Goal: Task Accomplishment & Management: Use online tool/utility

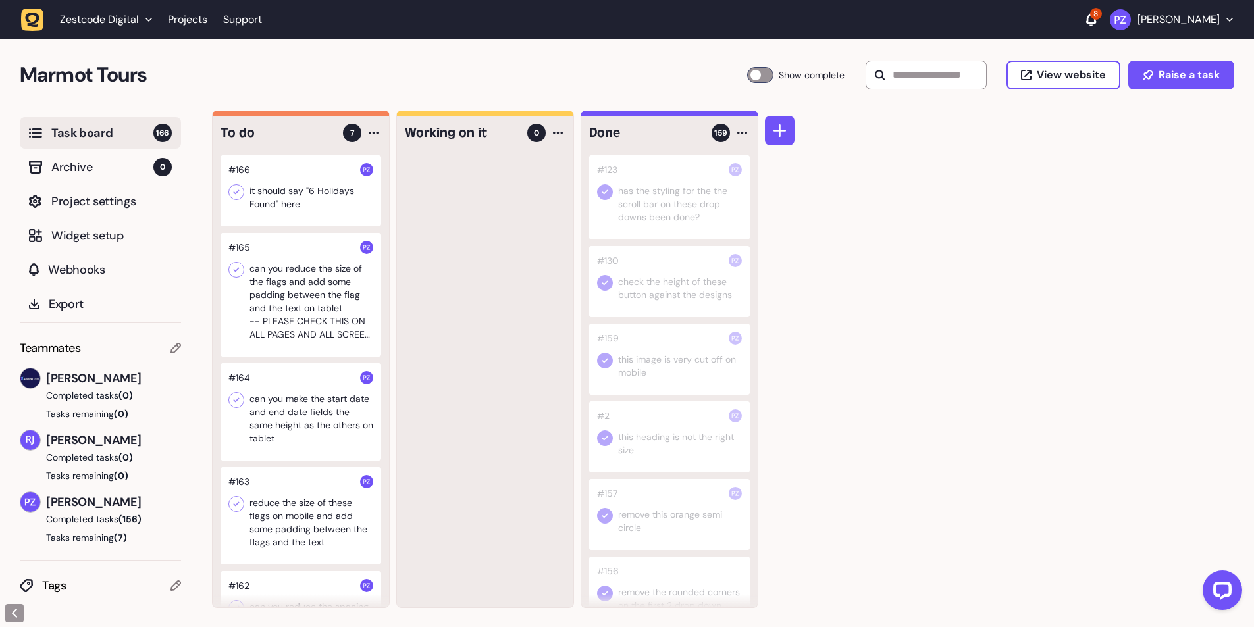
scroll to position [66, 0]
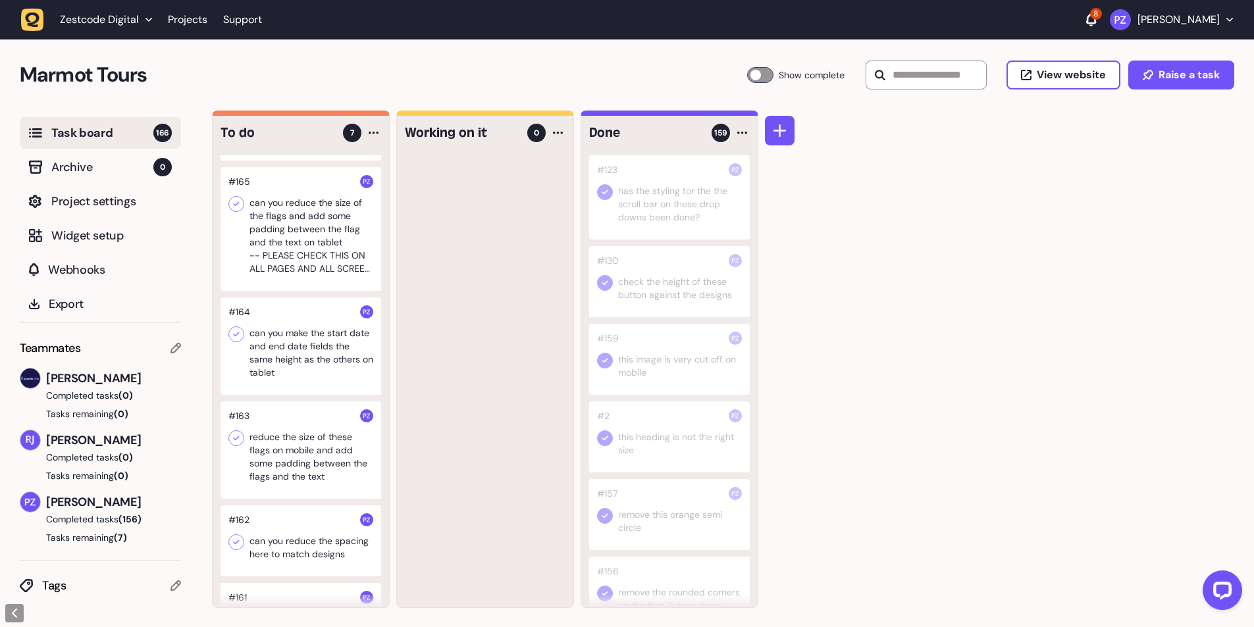
click at [293, 478] on div at bounding box center [300, 449] width 161 height 97
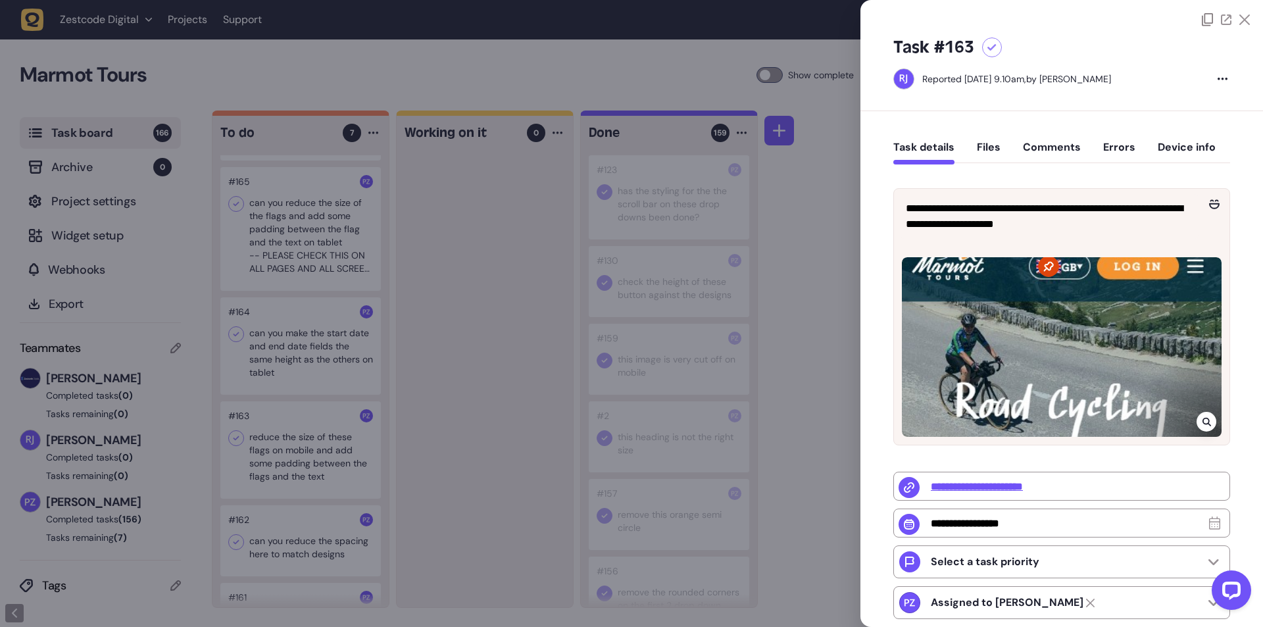
click at [542, 375] on div at bounding box center [631, 313] width 1263 height 627
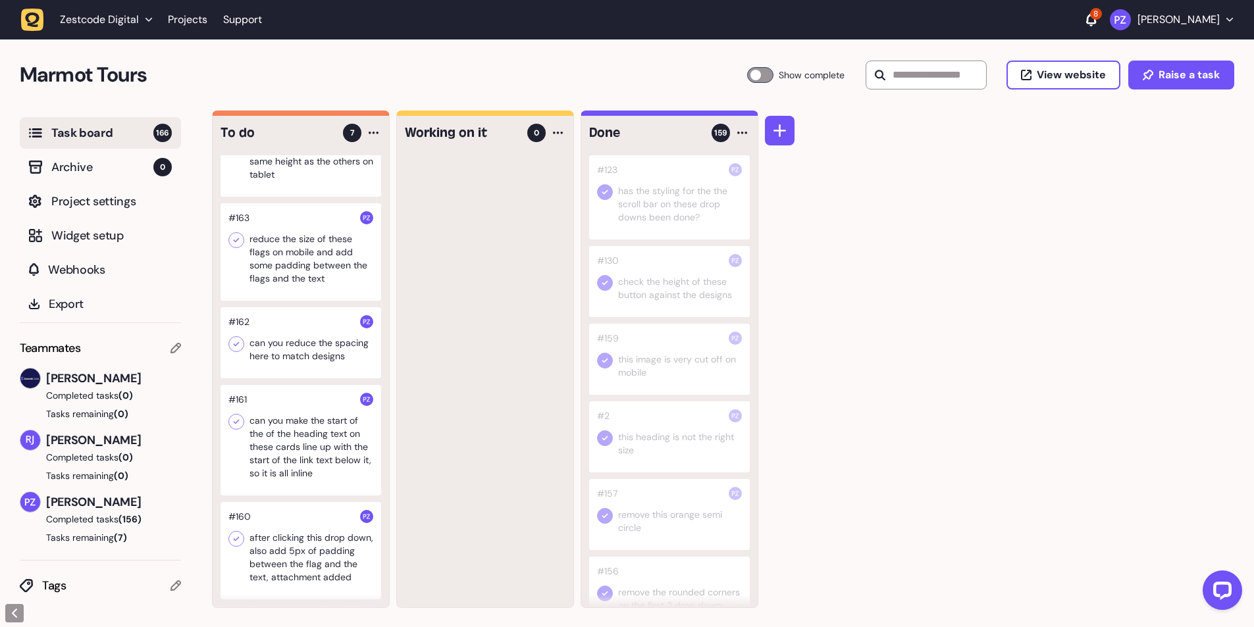
scroll to position [277, 0]
click at [278, 564] on div at bounding box center [300, 550] width 161 height 97
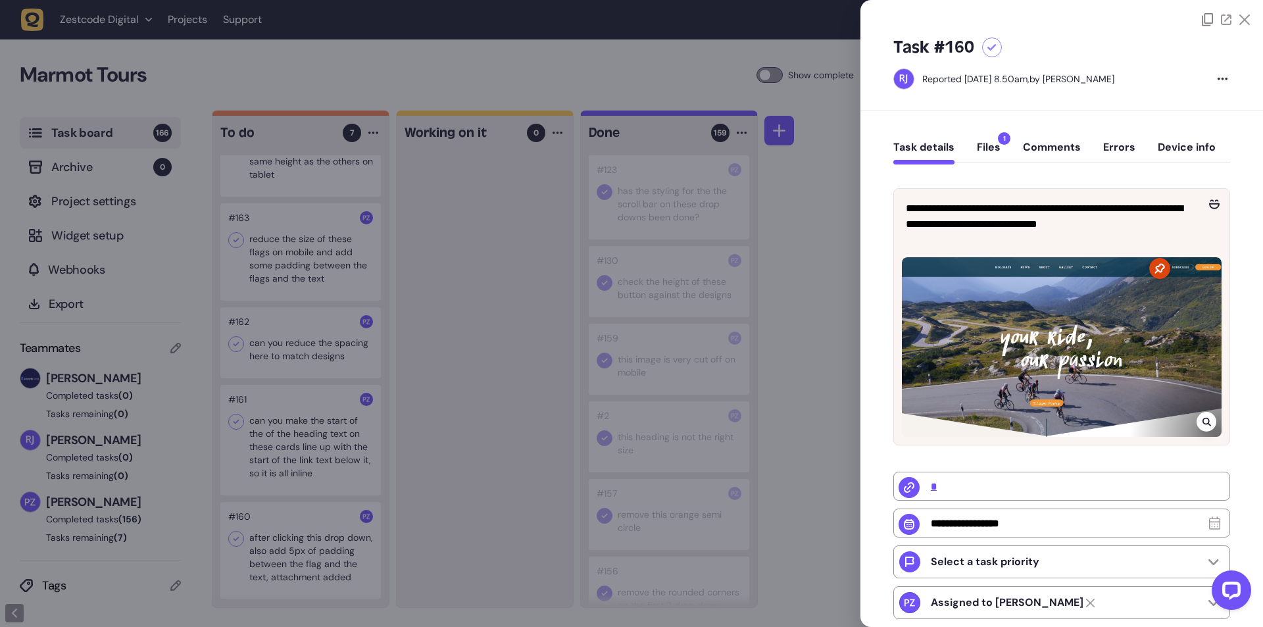
click at [990, 142] on button "Files 1" at bounding box center [989, 153] width 24 height 24
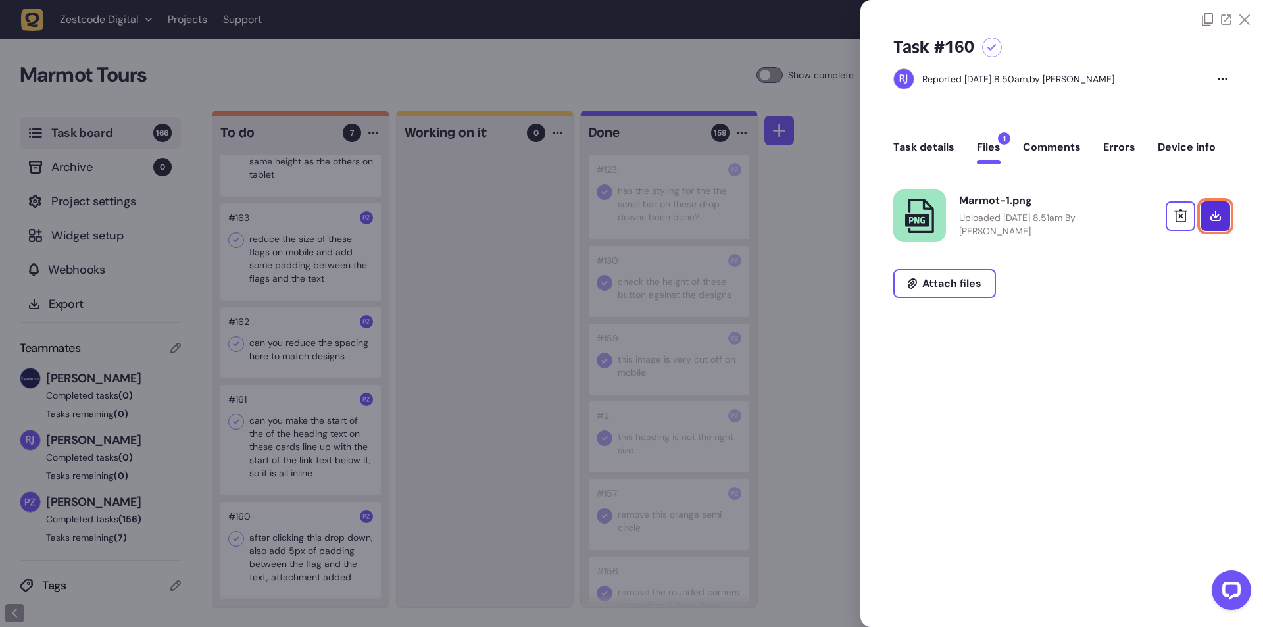
click at [1219, 215] on icon at bounding box center [1216, 216] width 11 height 11
click at [464, 522] on div at bounding box center [631, 313] width 1263 height 627
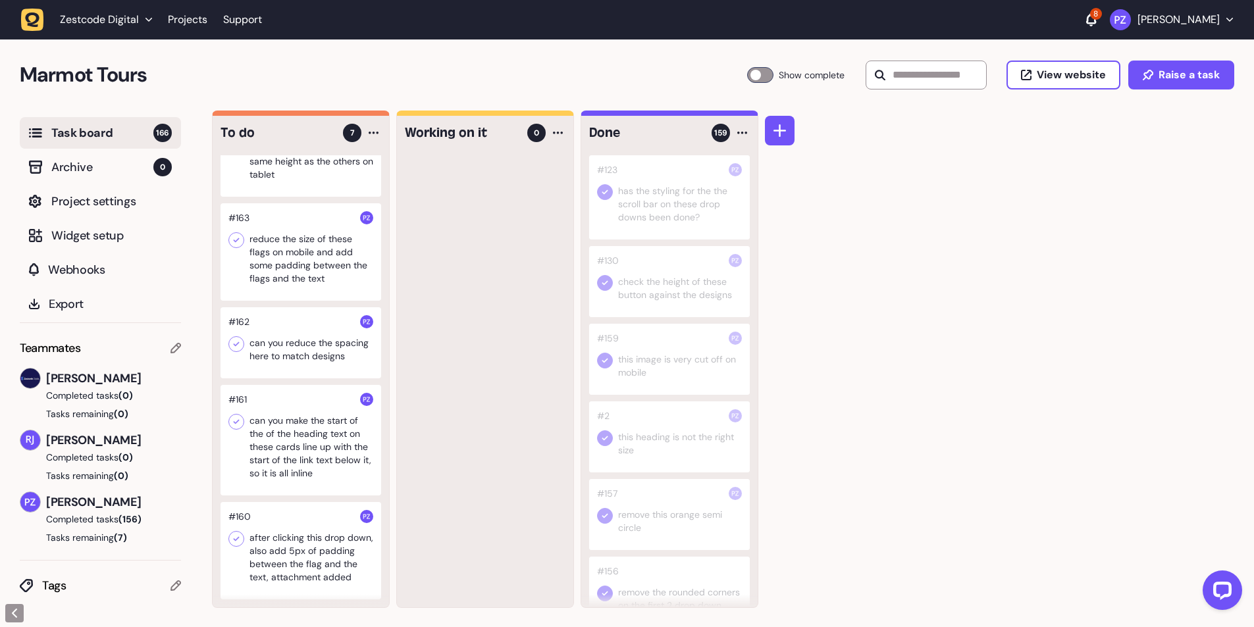
click at [238, 536] on div at bounding box center [300, 550] width 161 height 97
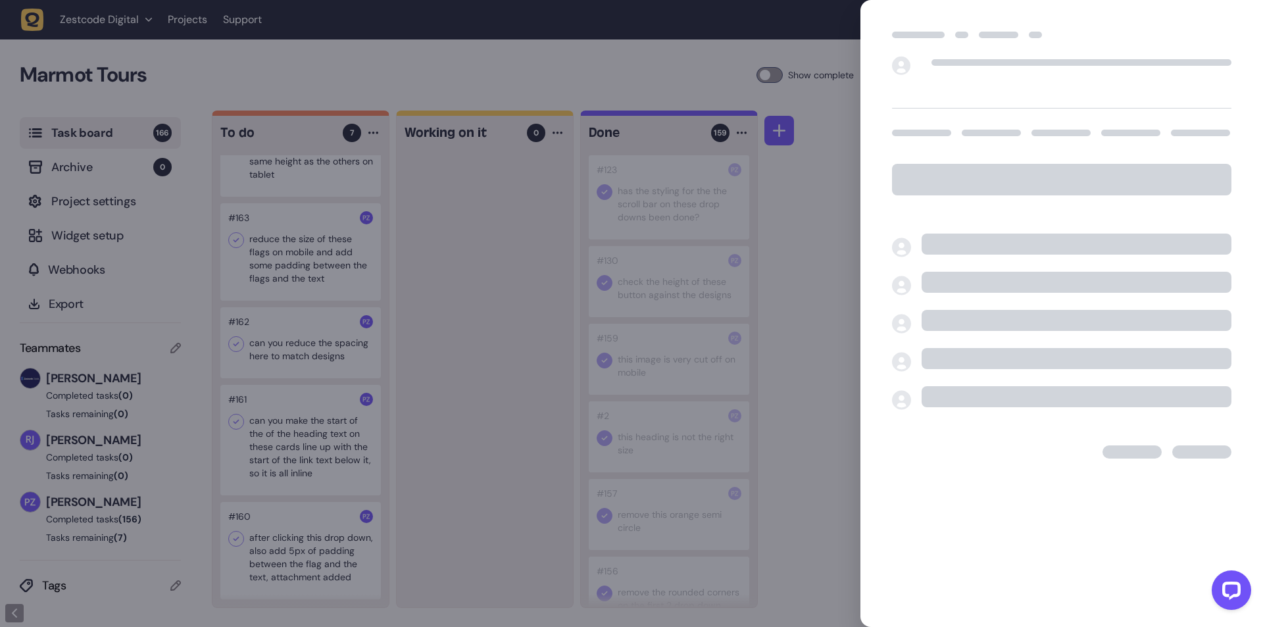
click at [431, 553] on div at bounding box center [631, 313] width 1263 height 627
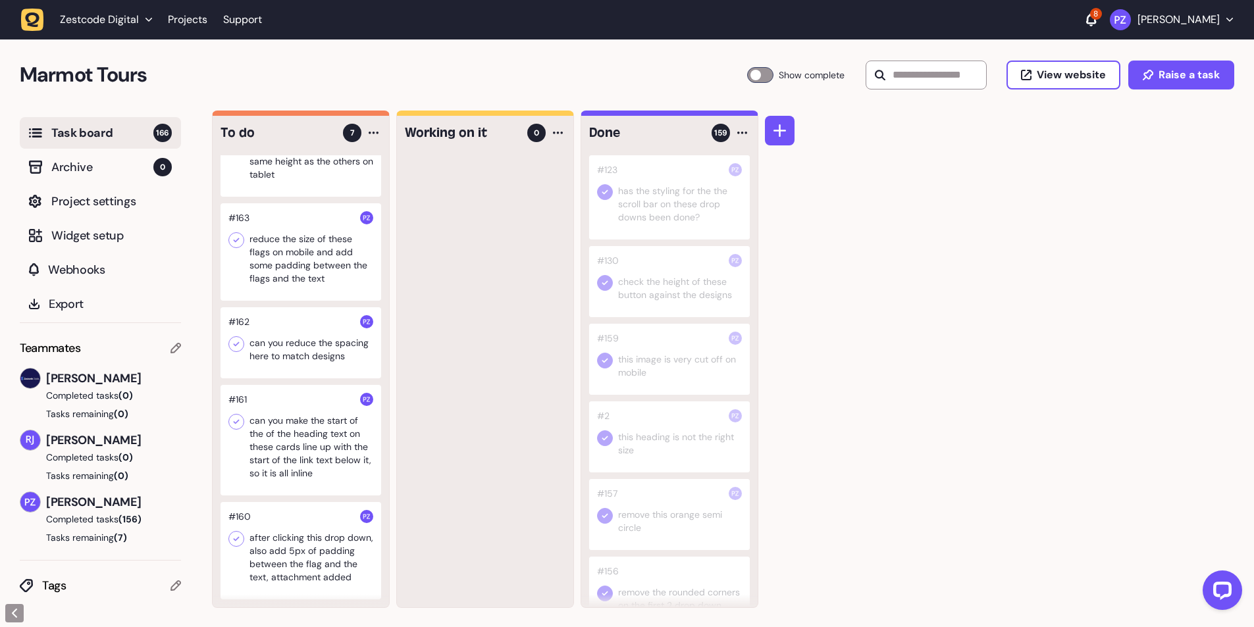
click at [239, 537] on icon at bounding box center [237, 539] width 6 height 5
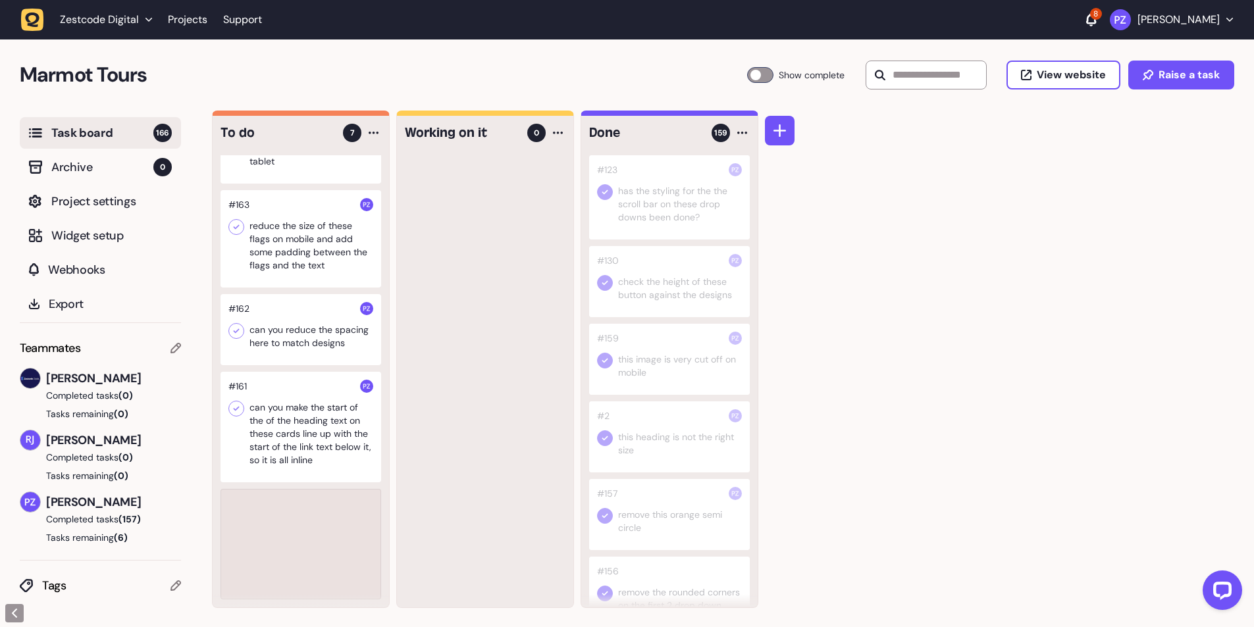
scroll to position [160, 0]
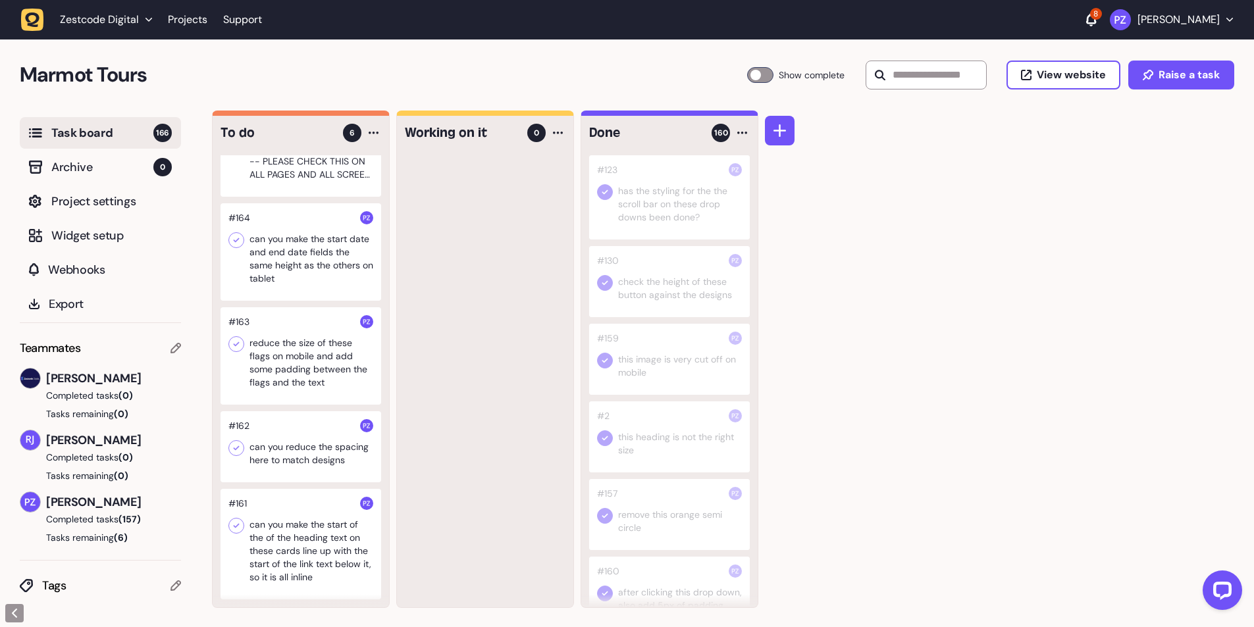
click at [318, 559] on div at bounding box center [300, 544] width 161 height 111
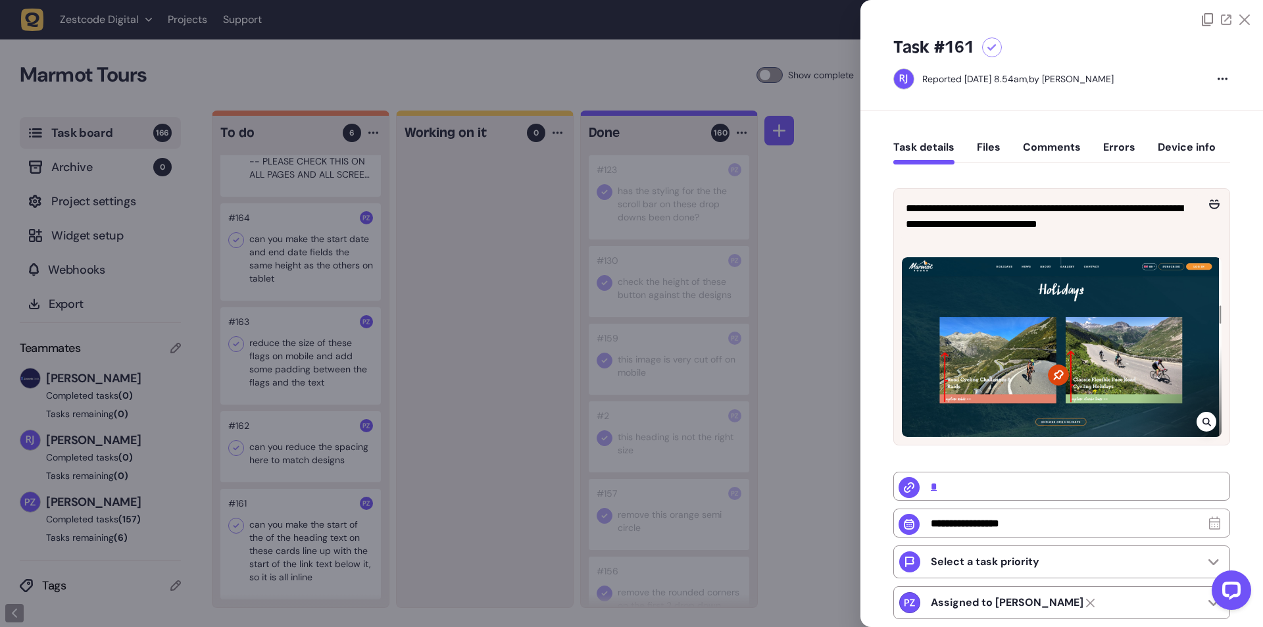
click at [445, 534] on div at bounding box center [631, 313] width 1263 height 627
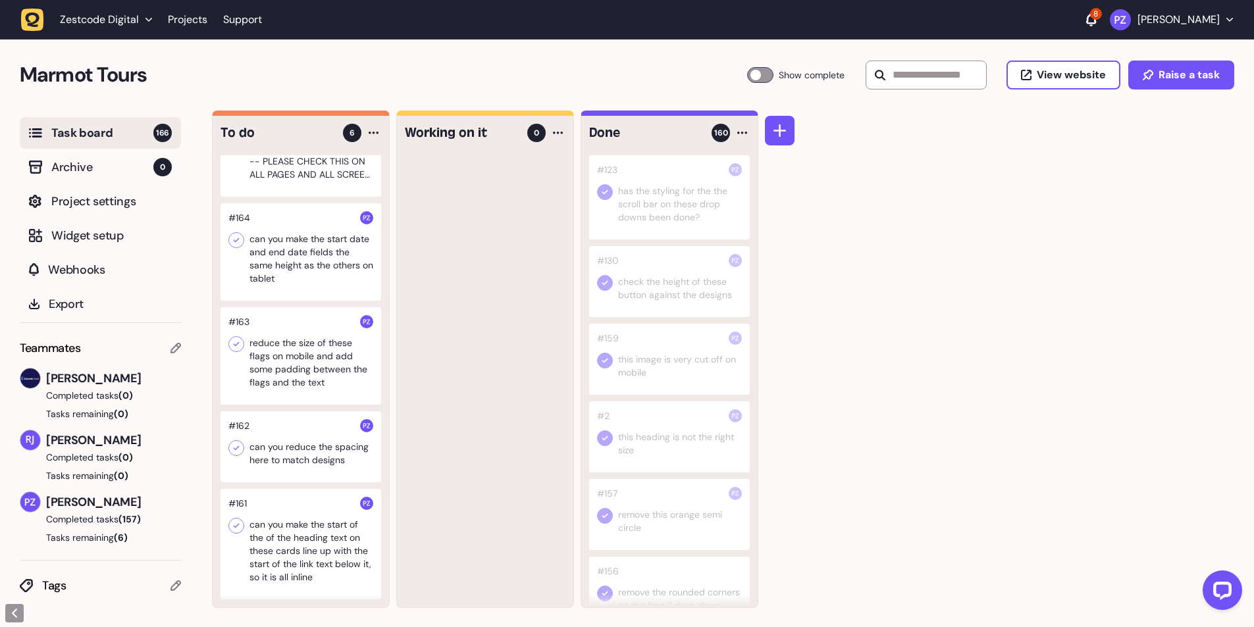
click at [317, 528] on div at bounding box center [300, 544] width 161 height 111
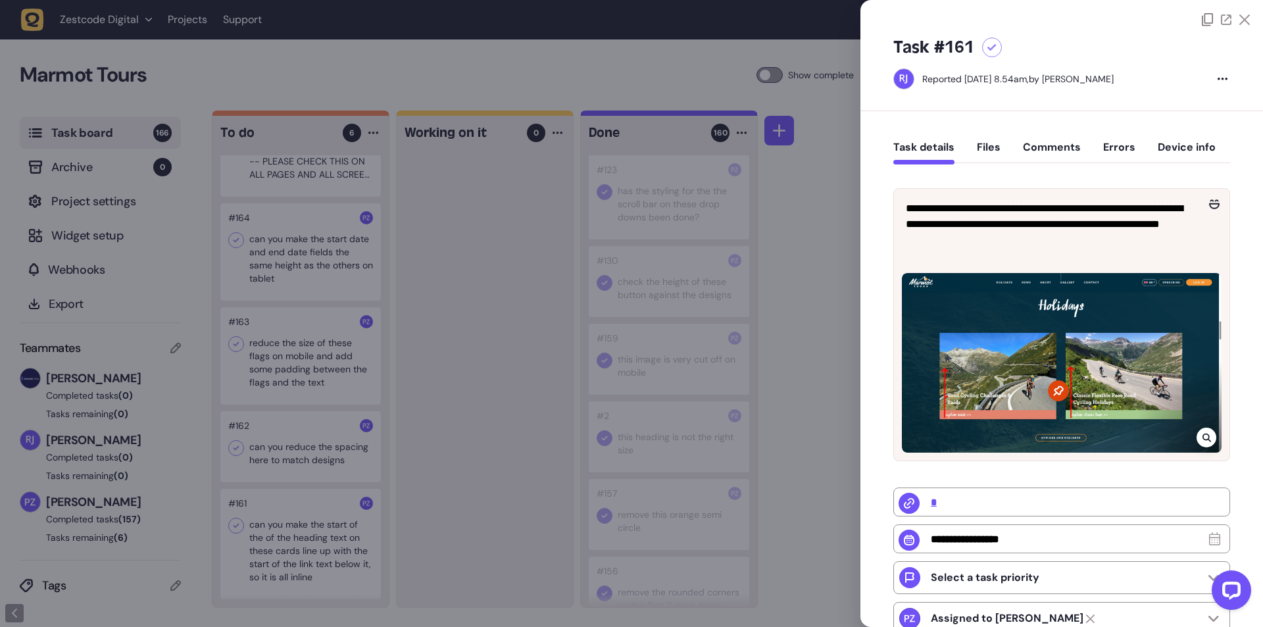
click at [455, 526] on div at bounding box center [631, 313] width 1263 height 627
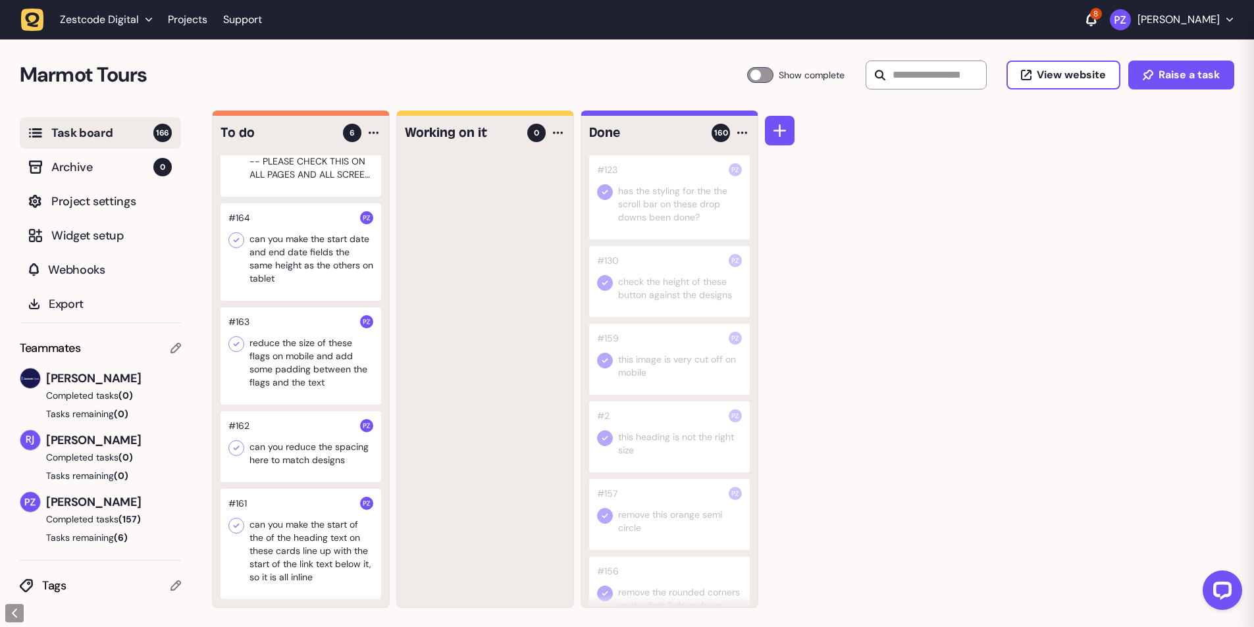
click at [234, 529] on icon at bounding box center [236, 525] width 13 height 13
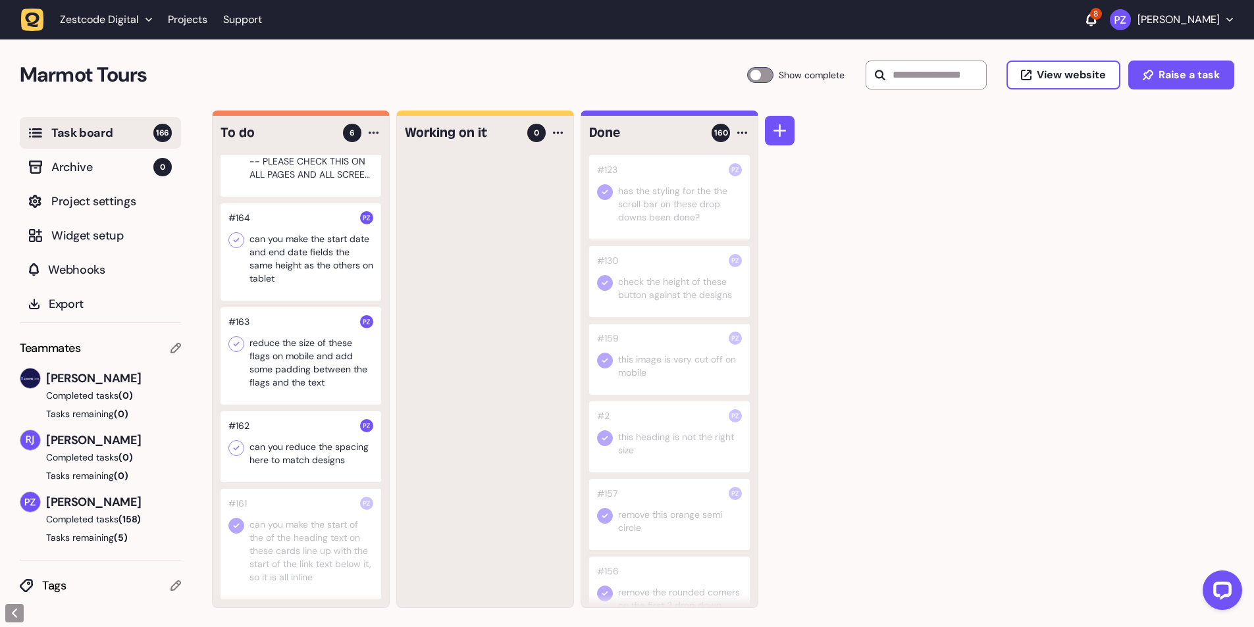
click at [313, 575] on div at bounding box center [300, 544] width 161 height 111
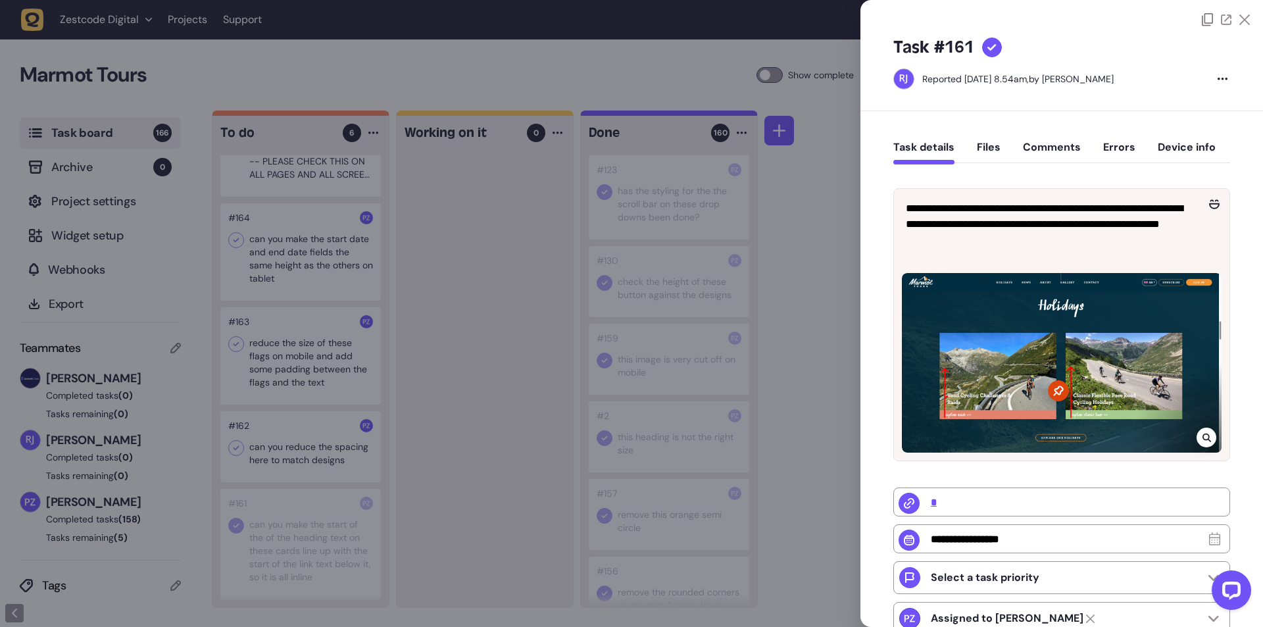
click at [501, 373] on div at bounding box center [631, 313] width 1263 height 627
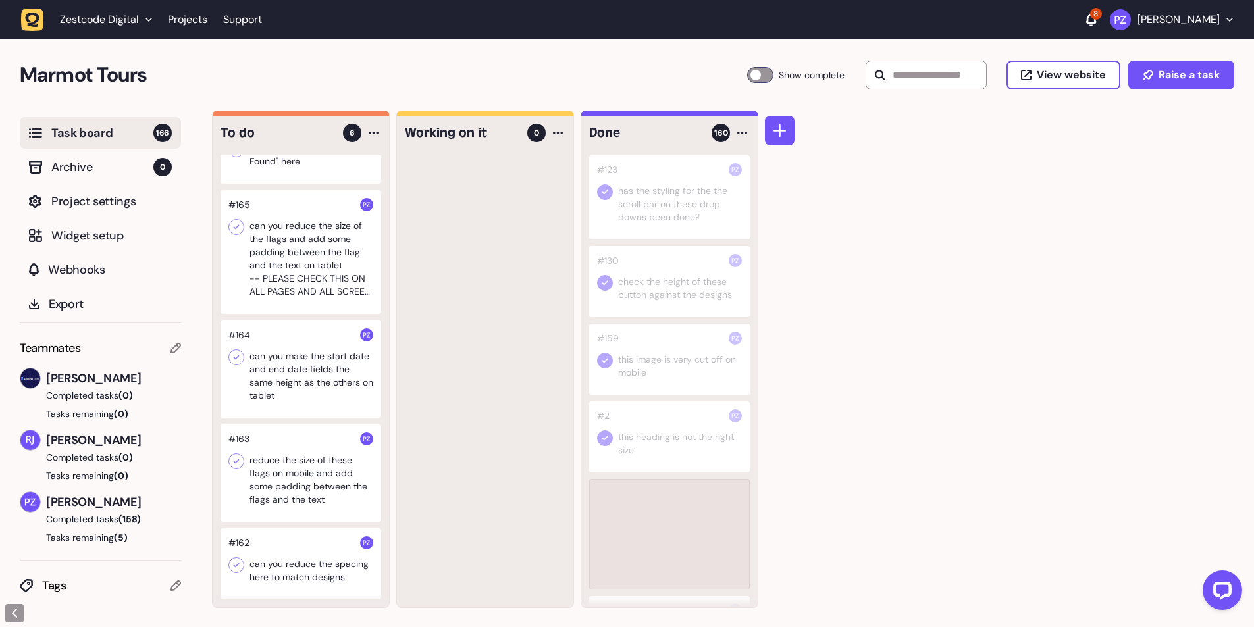
scroll to position [43, 0]
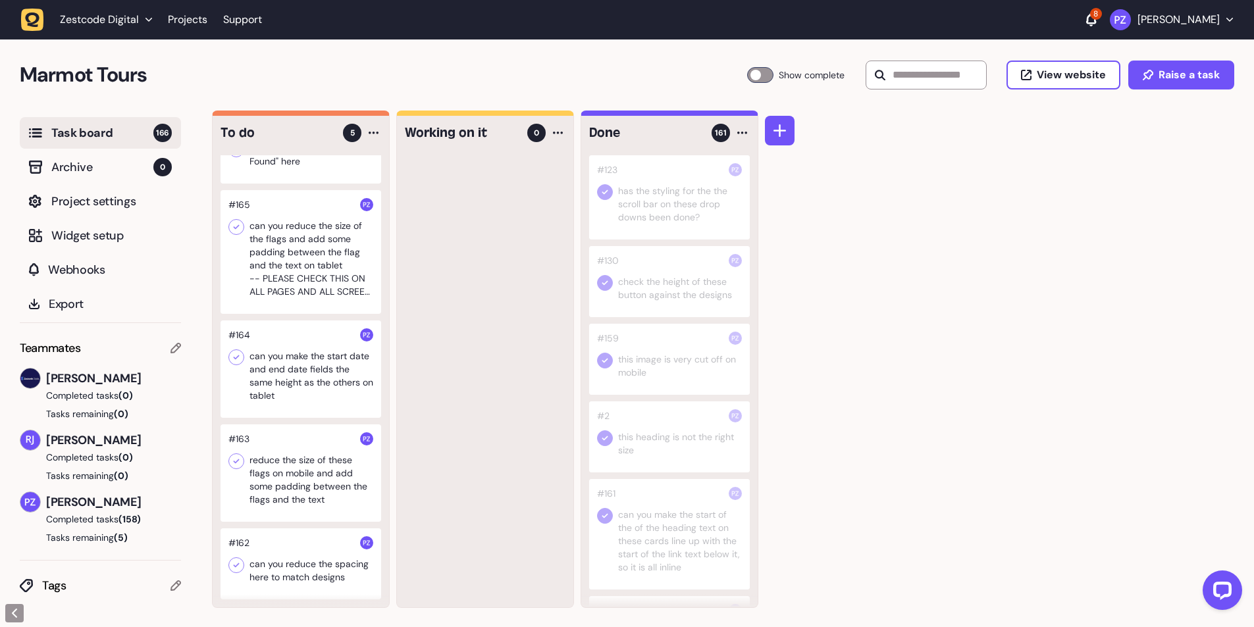
click at [269, 567] on div at bounding box center [300, 563] width 161 height 71
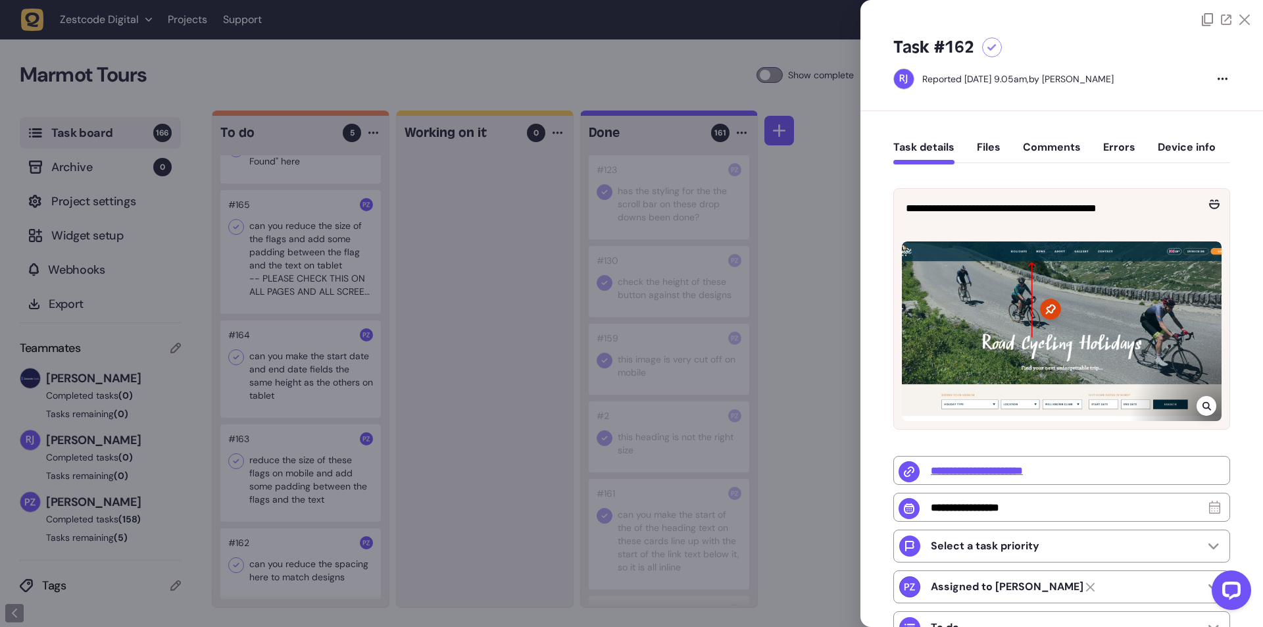
click at [434, 563] on div at bounding box center [631, 313] width 1263 height 627
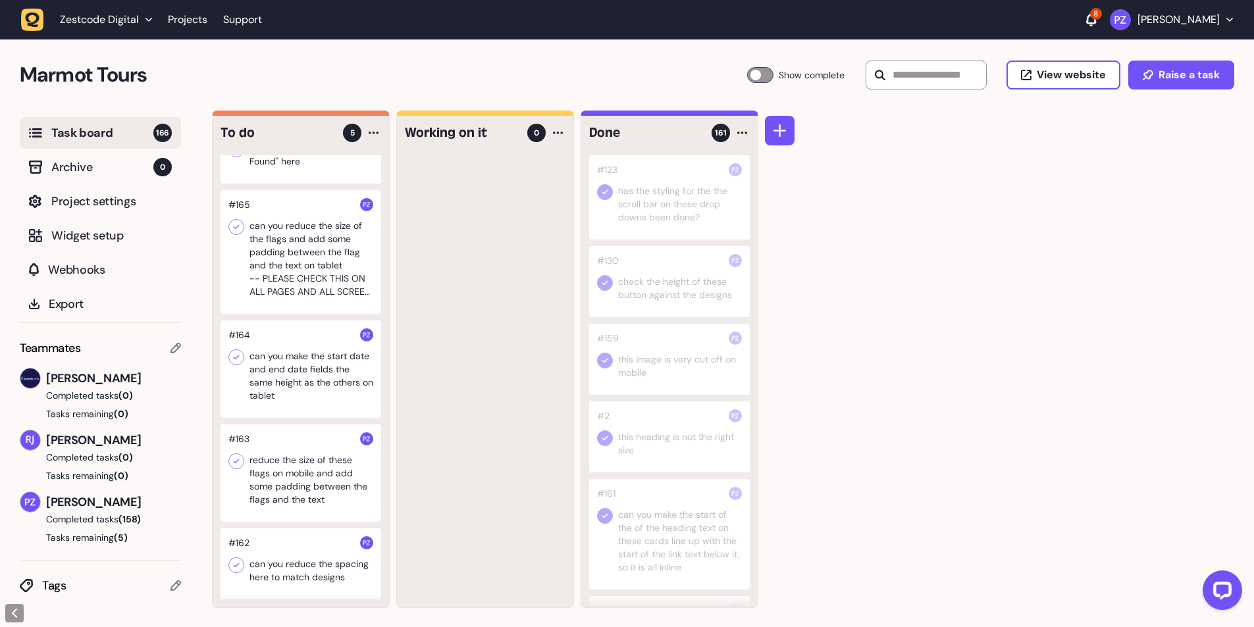
click at [285, 572] on div at bounding box center [300, 563] width 161 height 71
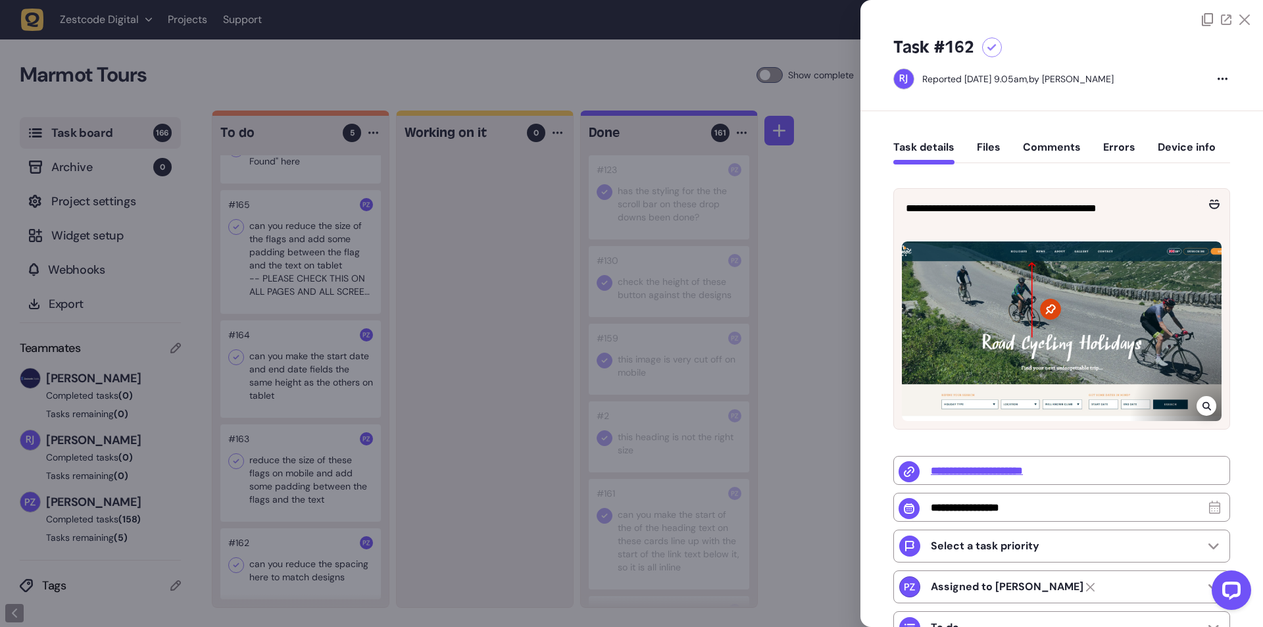
click at [447, 569] on div at bounding box center [631, 313] width 1263 height 627
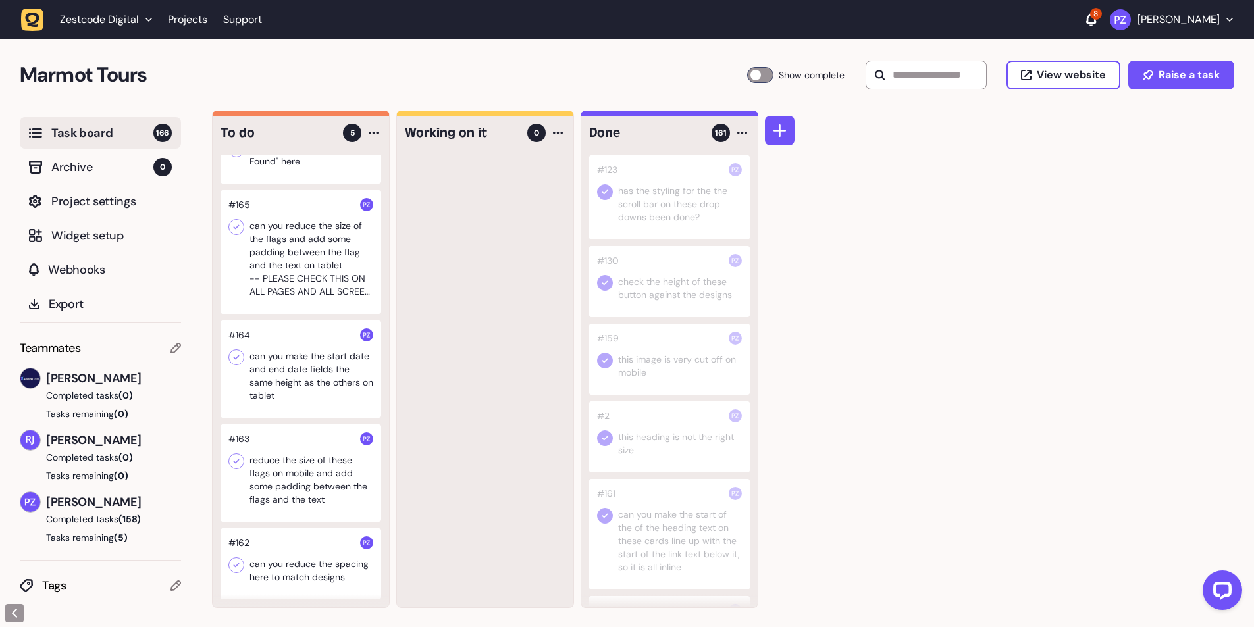
click at [242, 563] on icon at bounding box center [236, 565] width 13 height 13
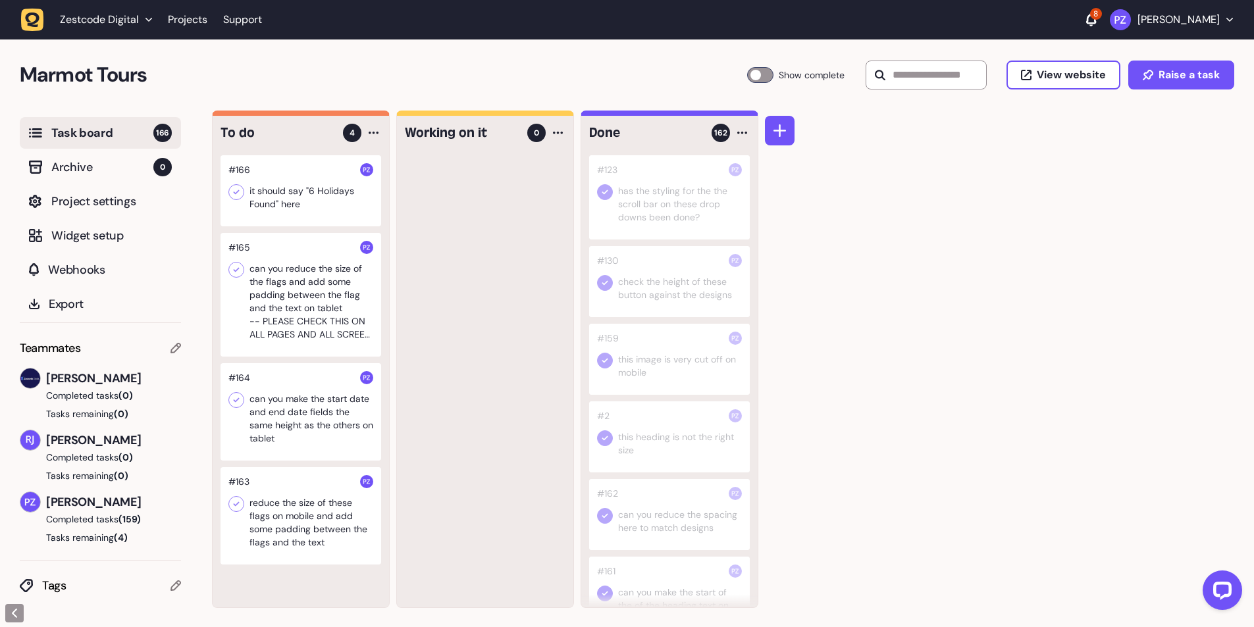
click at [289, 523] on div at bounding box center [300, 515] width 161 height 97
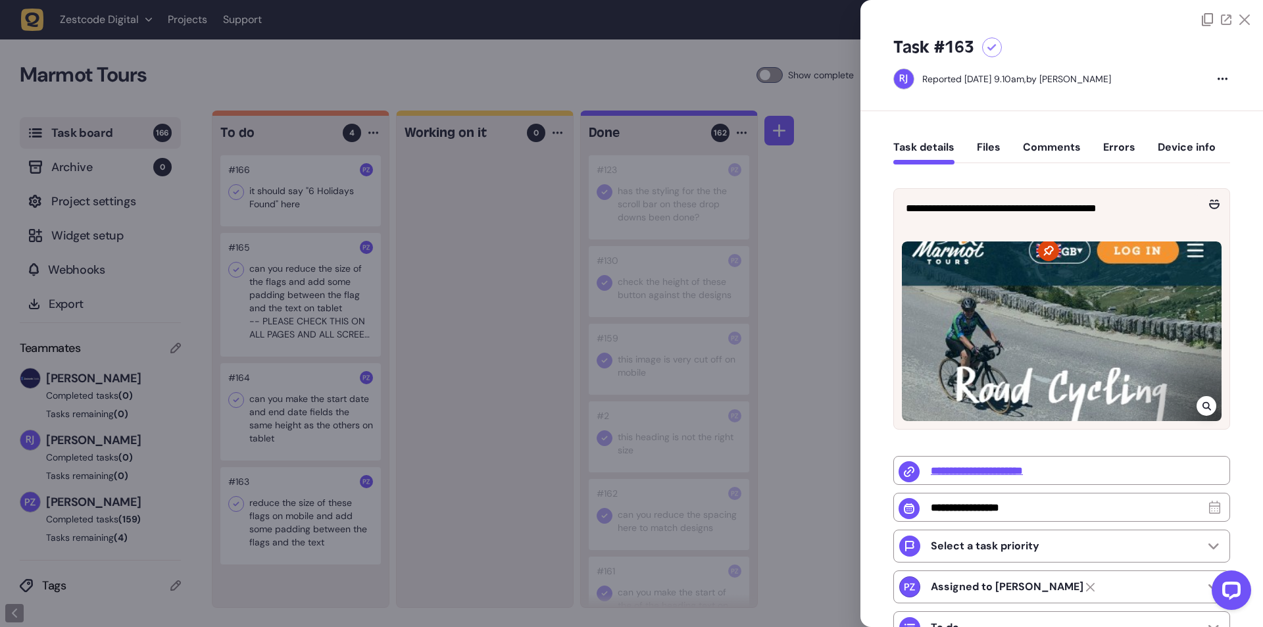
click at [461, 527] on div at bounding box center [631, 313] width 1263 height 627
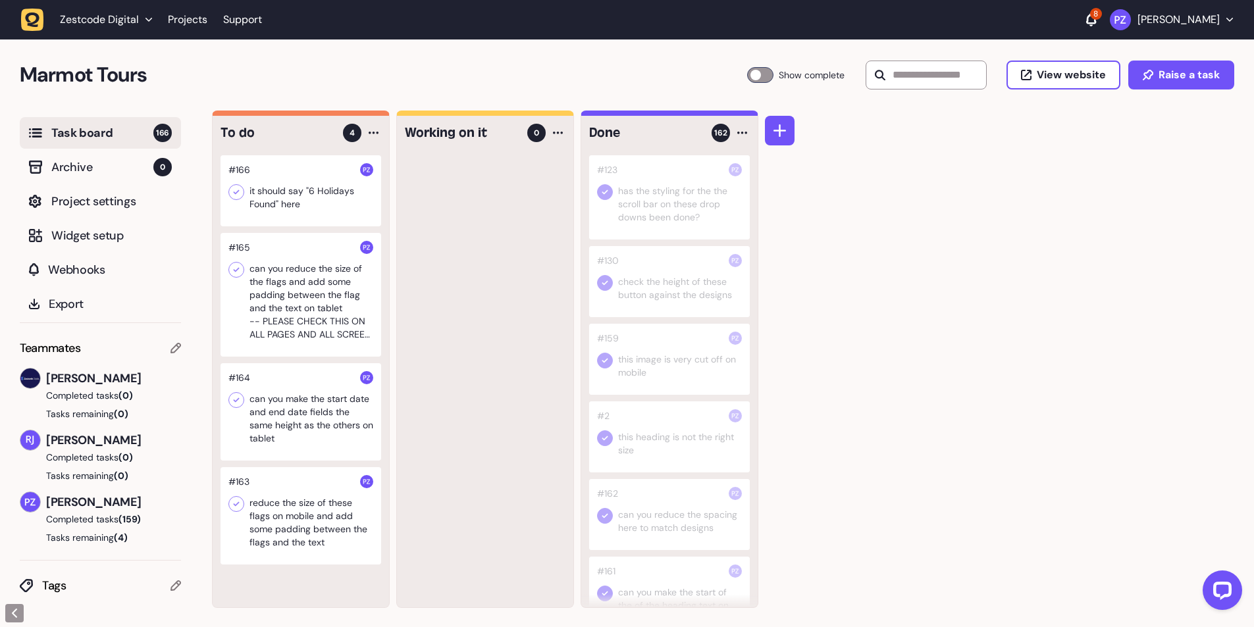
click at [238, 509] on icon at bounding box center [236, 503] width 13 height 13
click at [311, 532] on div at bounding box center [300, 515] width 161 height 97
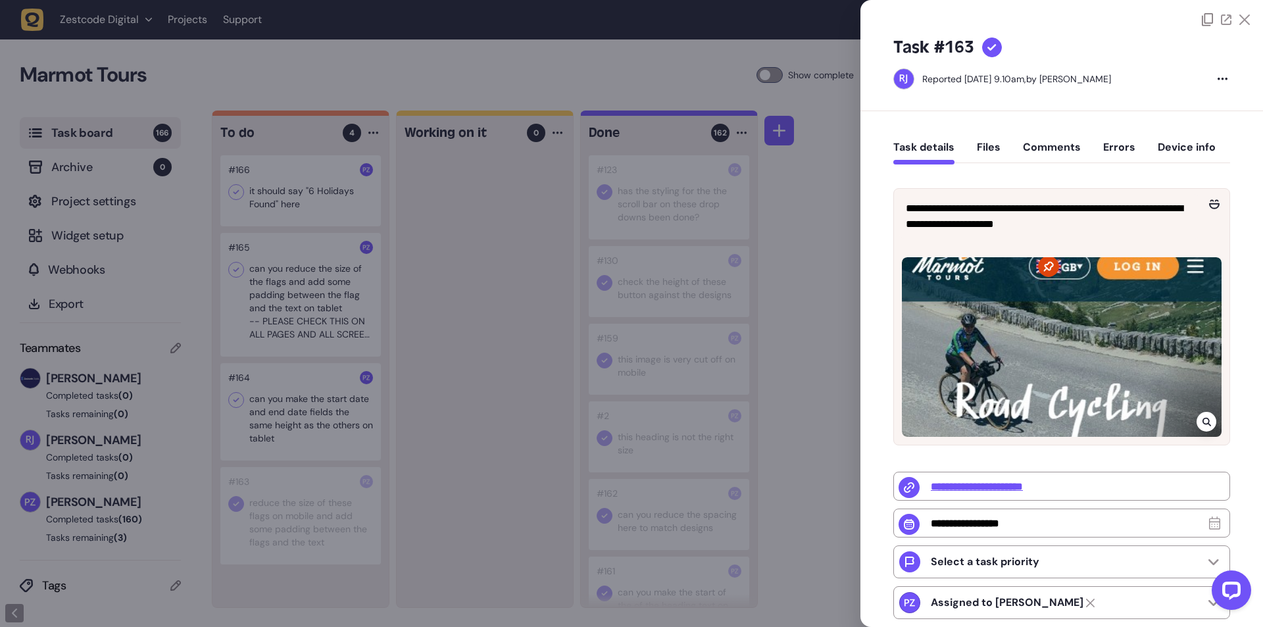
click at [526, 415] on div at bounding box center [631, 313] width 1263 height 627
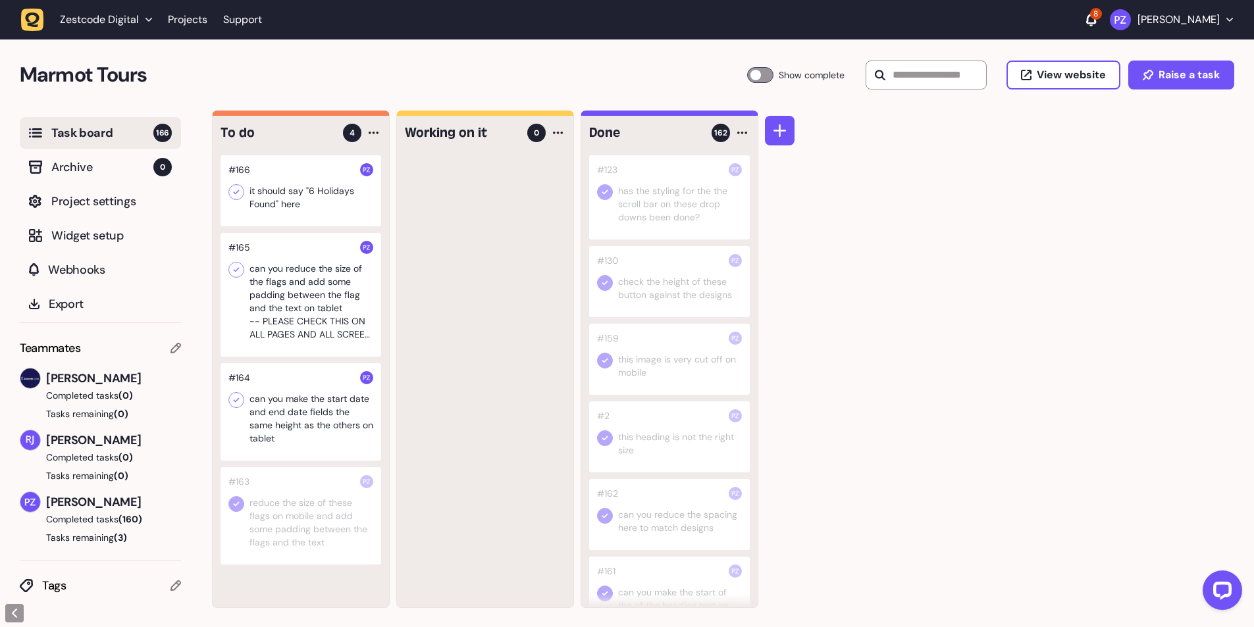
click at [300, 411] on div at bounding box center [300, 411] width 161 height 97
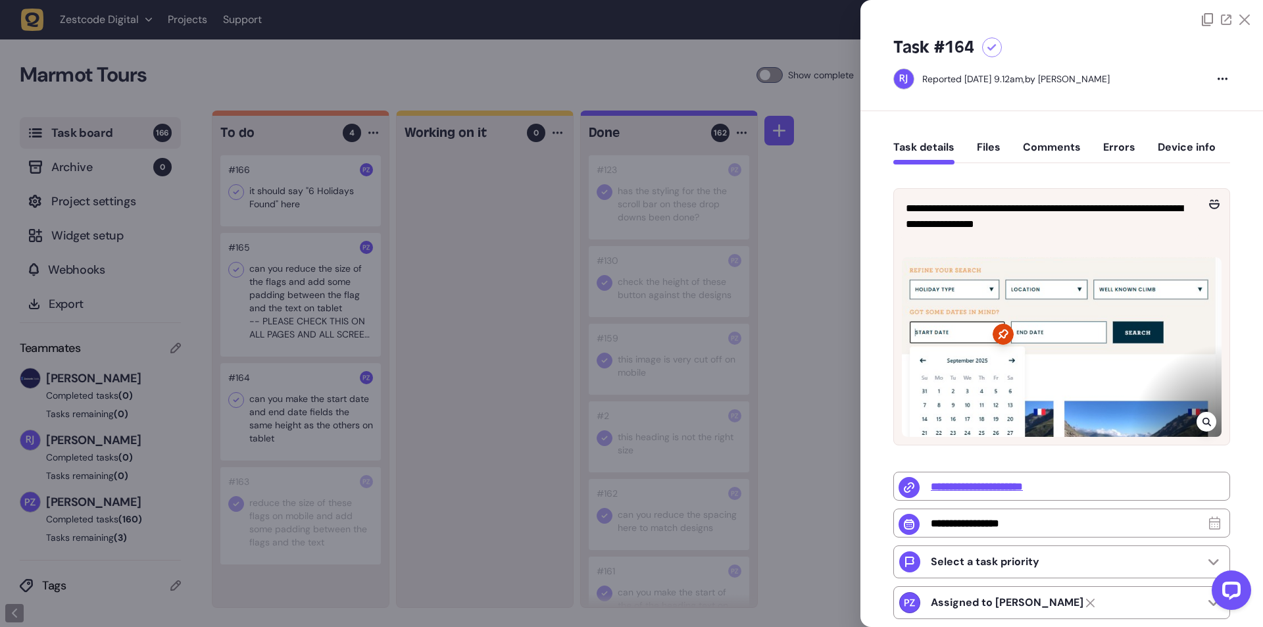
drag, startPoint x: 514, startPoint y: 438, endPoint x: 717, endPoint y: 24, distance: 461.4
click at [515, 438] on div at bounding box center [631, 313] width 1263 height 627
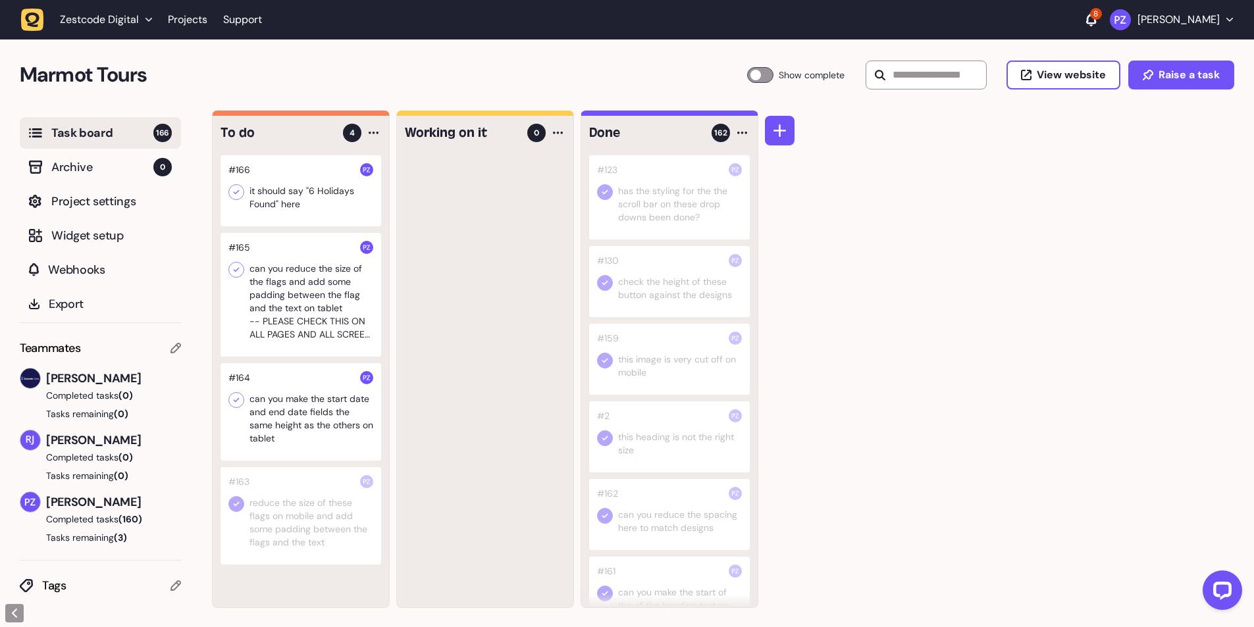
click at [231, 404] on icon at bounding box center [236, 399] width 13 height 13
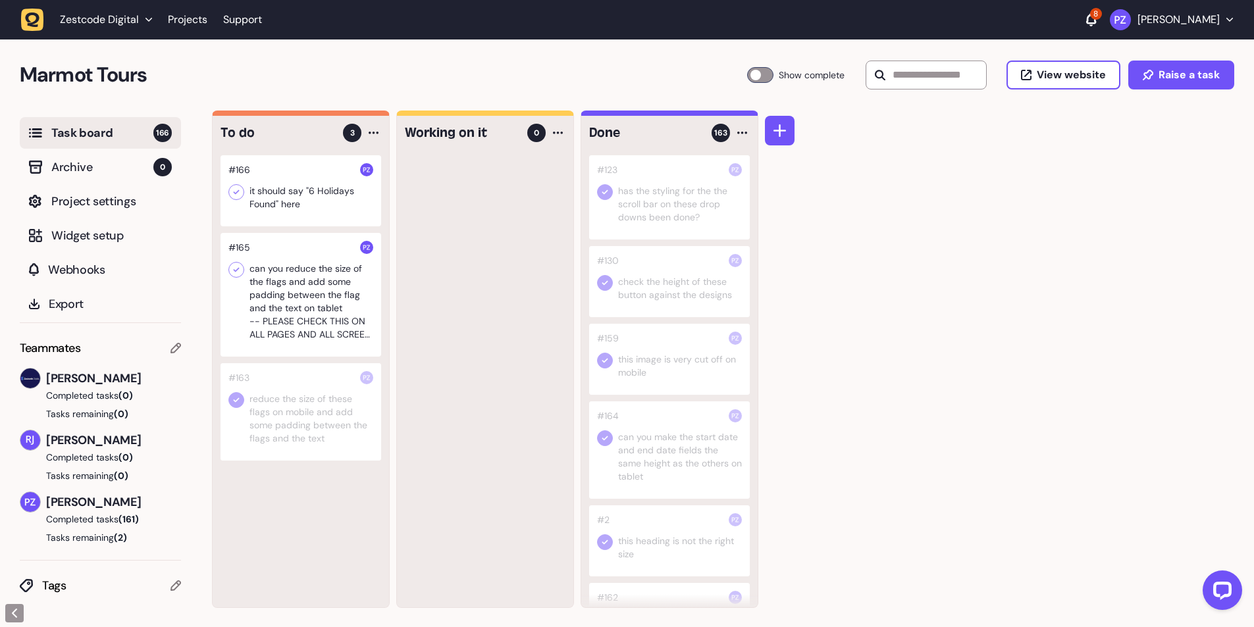
click at [270, 305] on div at bounding box center [300, 295] width 161 height 124
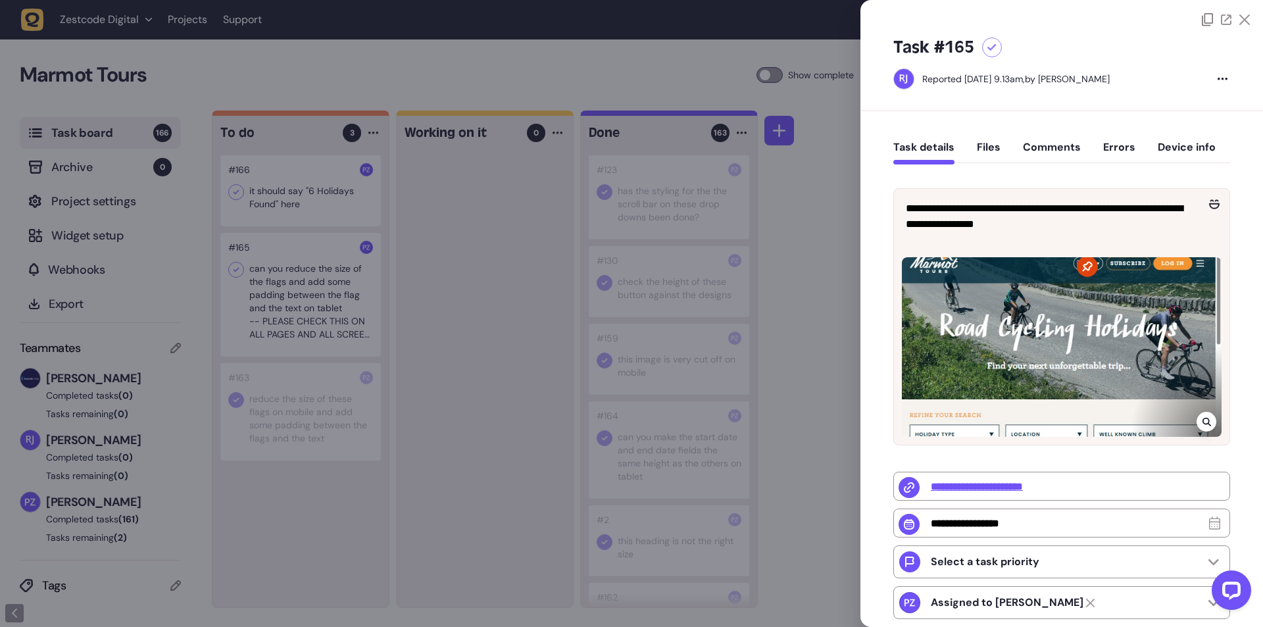
click at [1215, 415] on div at bounding box center [1062, 347] width 320 height 180
click at [1211, 416] on div at bounding box center [1207, 422] width 20 height 20
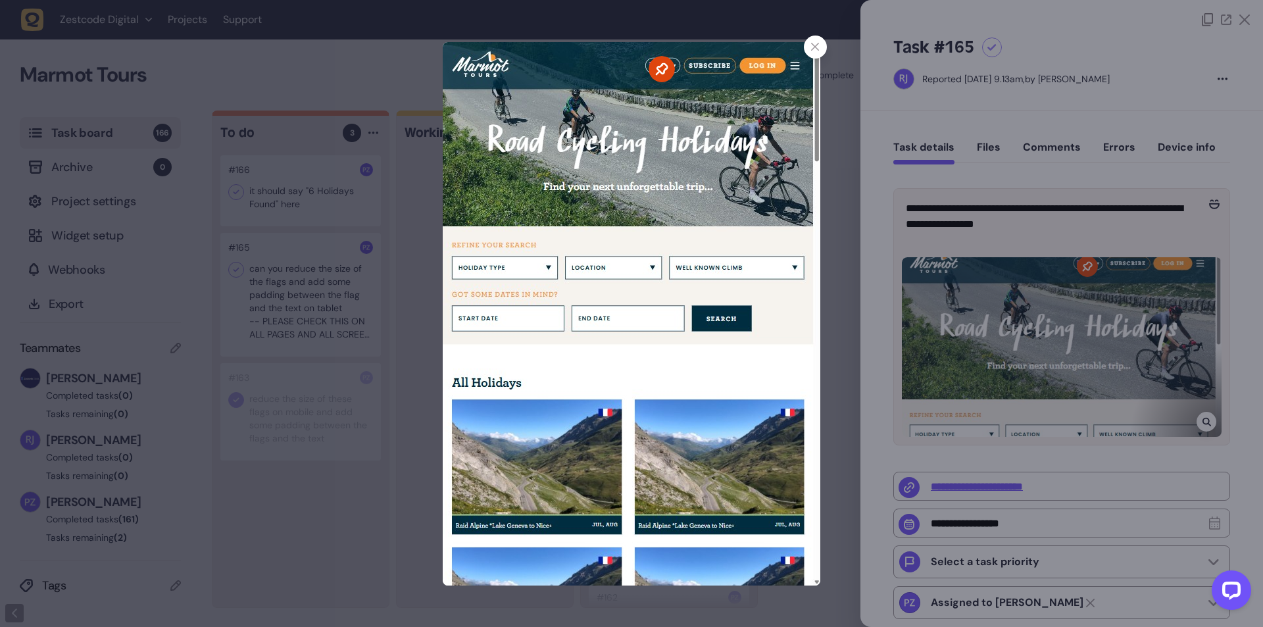
click at [817, 46] on icon at bounding box center [815, 47] width 9 height 9
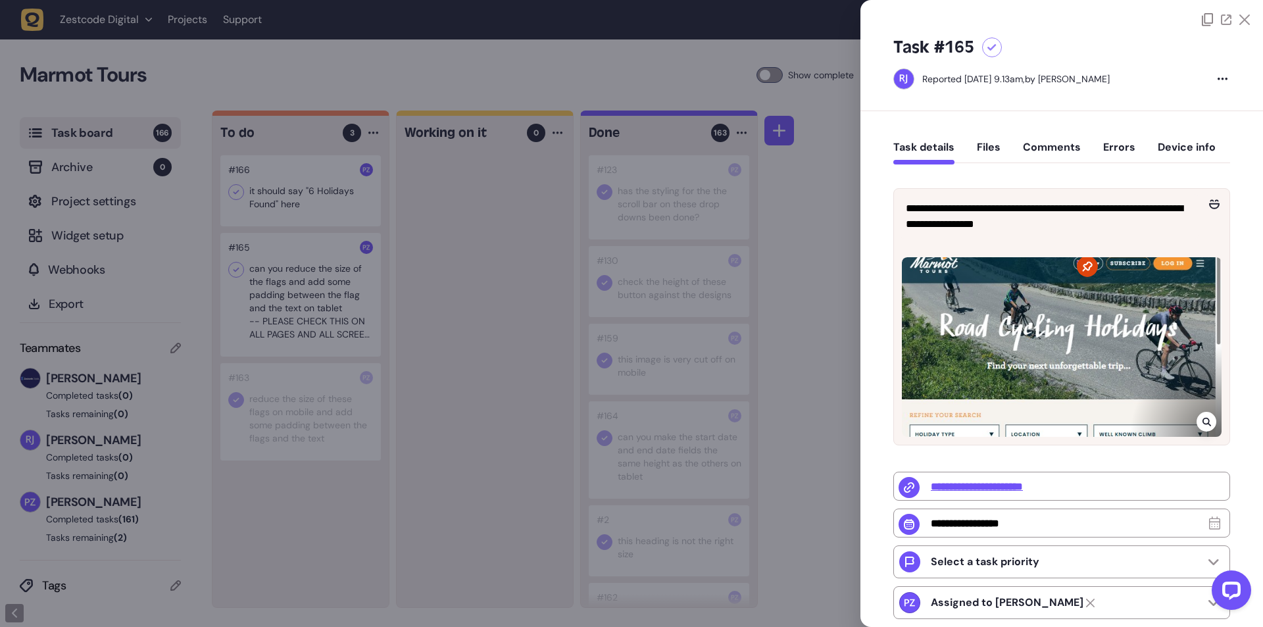
click at [407, 344] on div at bounding box center [631, 313] width 1263 height 627
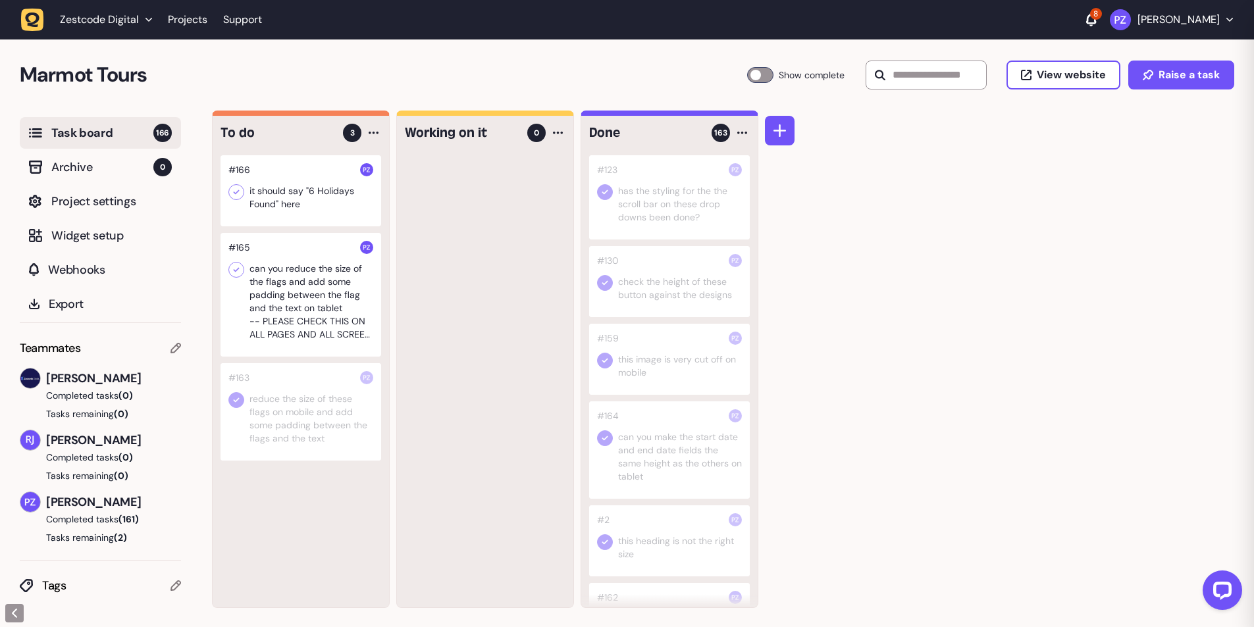
click at [272, 311] on div at bounding box center [300, 295] width 161 height 124
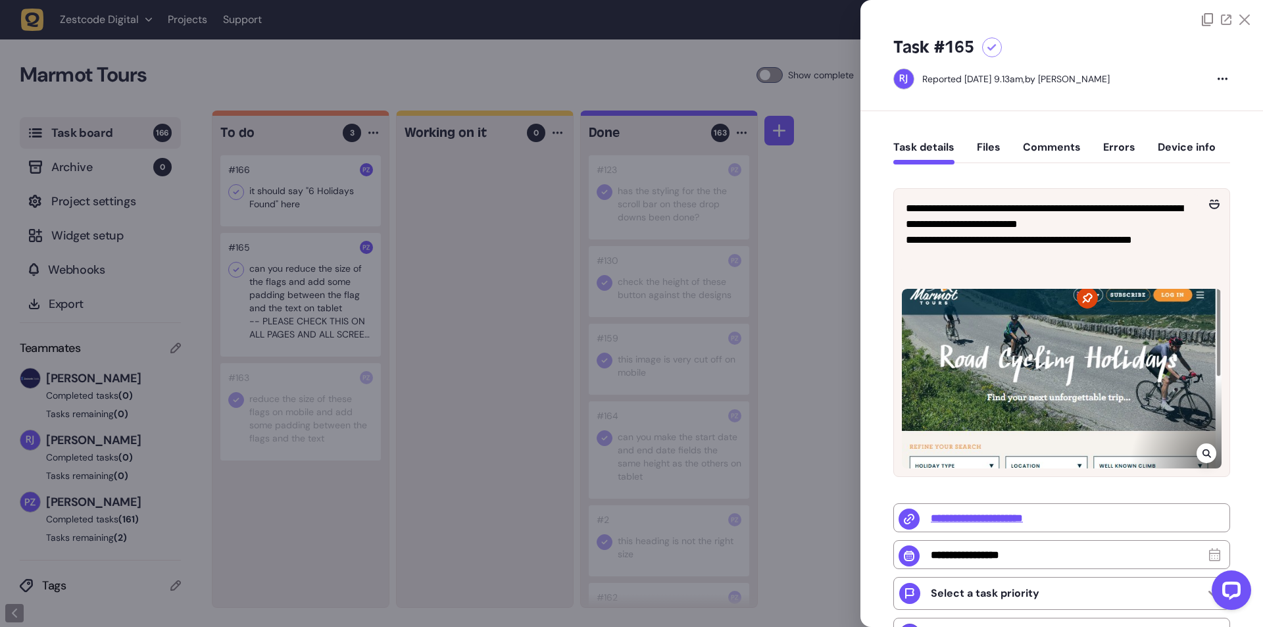
click at [433, 393] on div at bounding box center [631, 313] width 1263 height 627
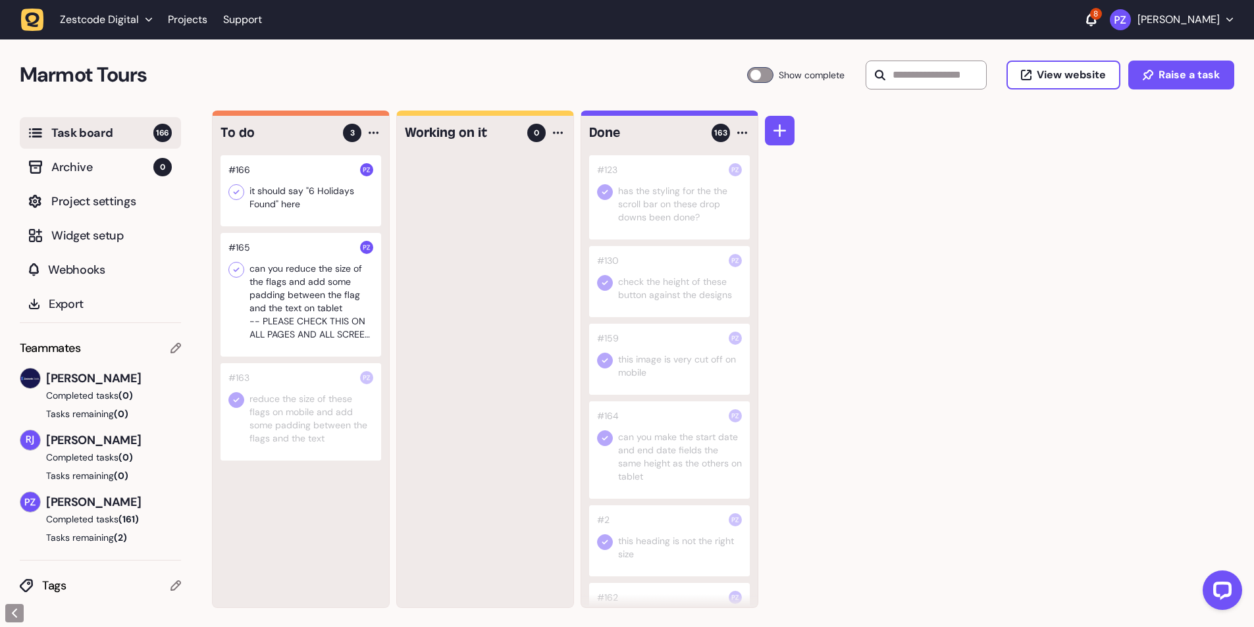
click at [230, 276] on icon at bounding box center [236, 269] width 13 height 13
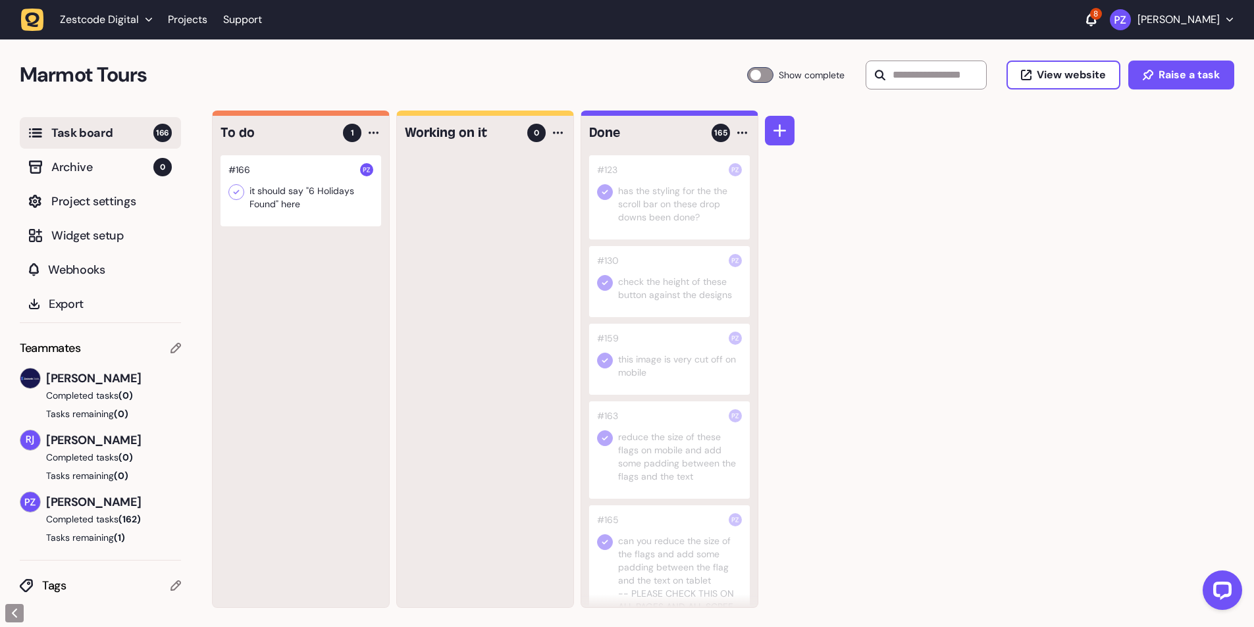
click at [303, 180] on div at bounding box center [300, 190] width 161 height 71
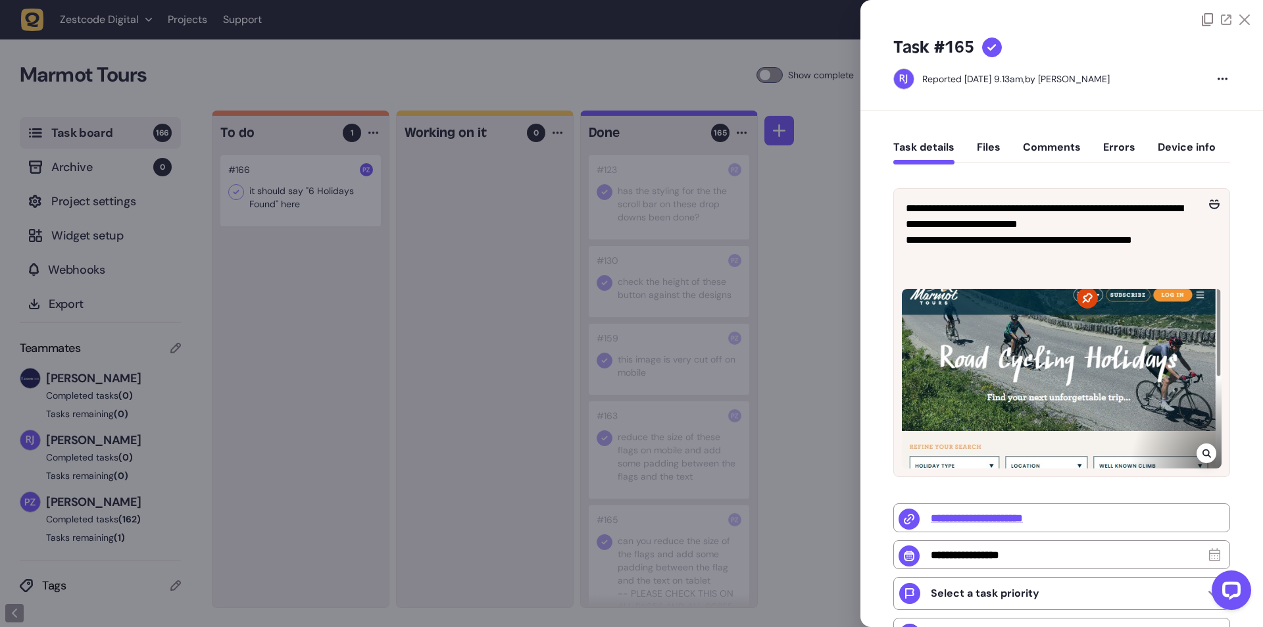
type input "**********"
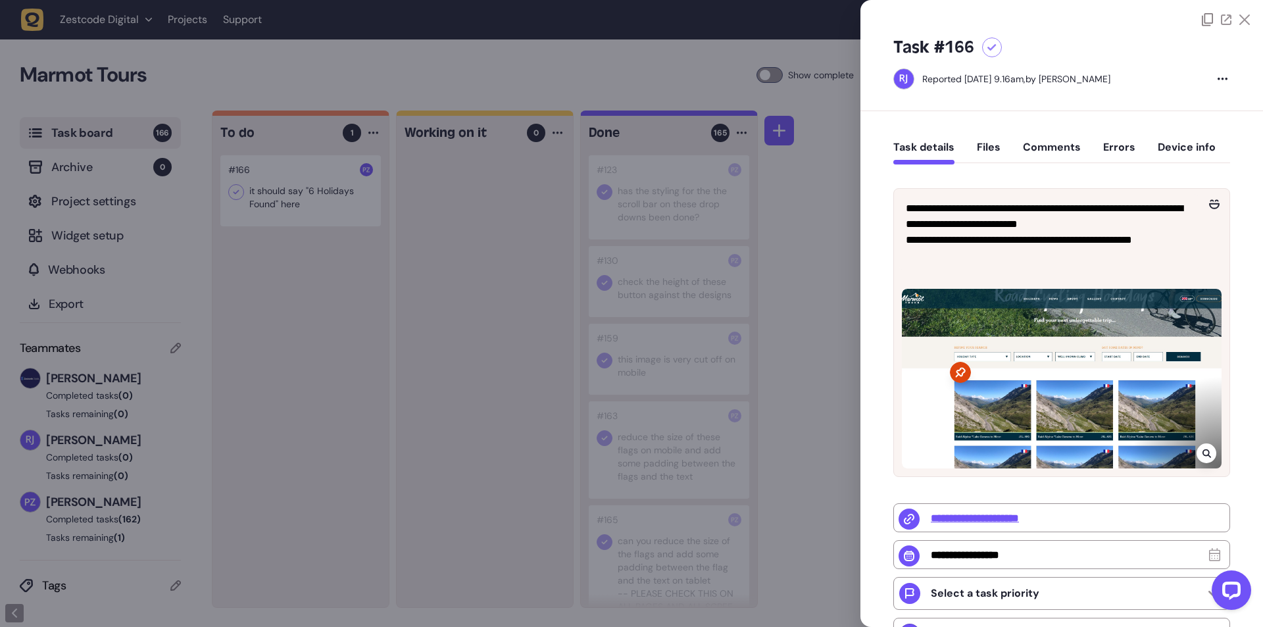
click at [388, 220] on div at bounding box center [631, 313] width 1263 height 627
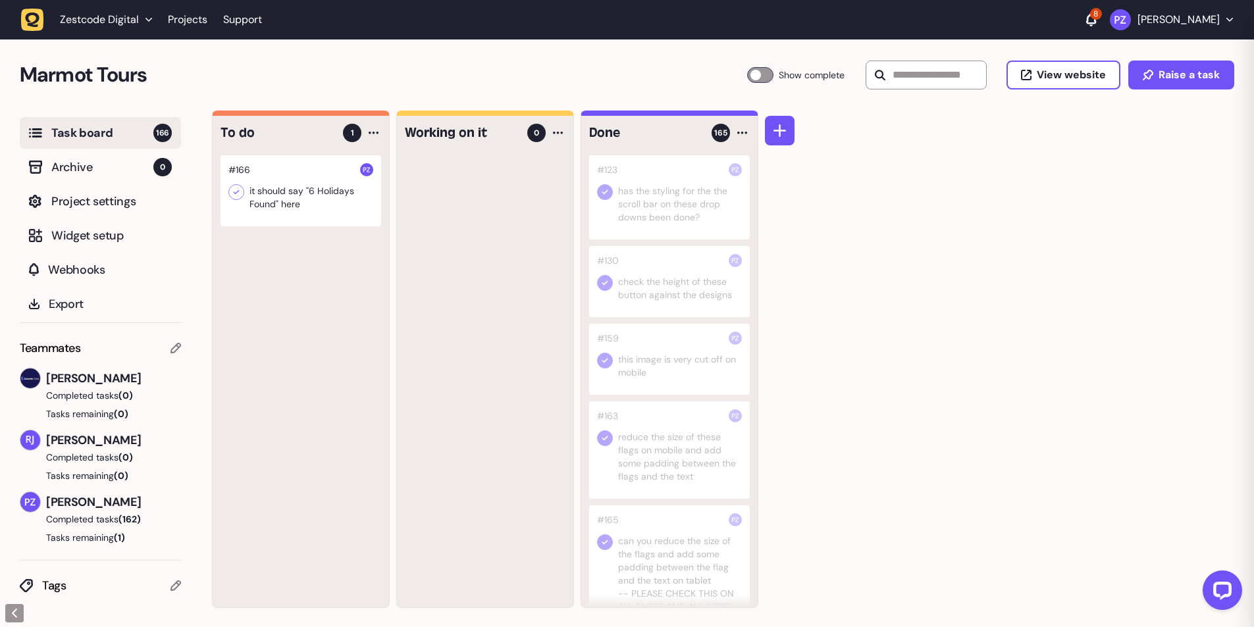
click at [289, 196] on div at bounding box center [300, 190] width 161 height 71
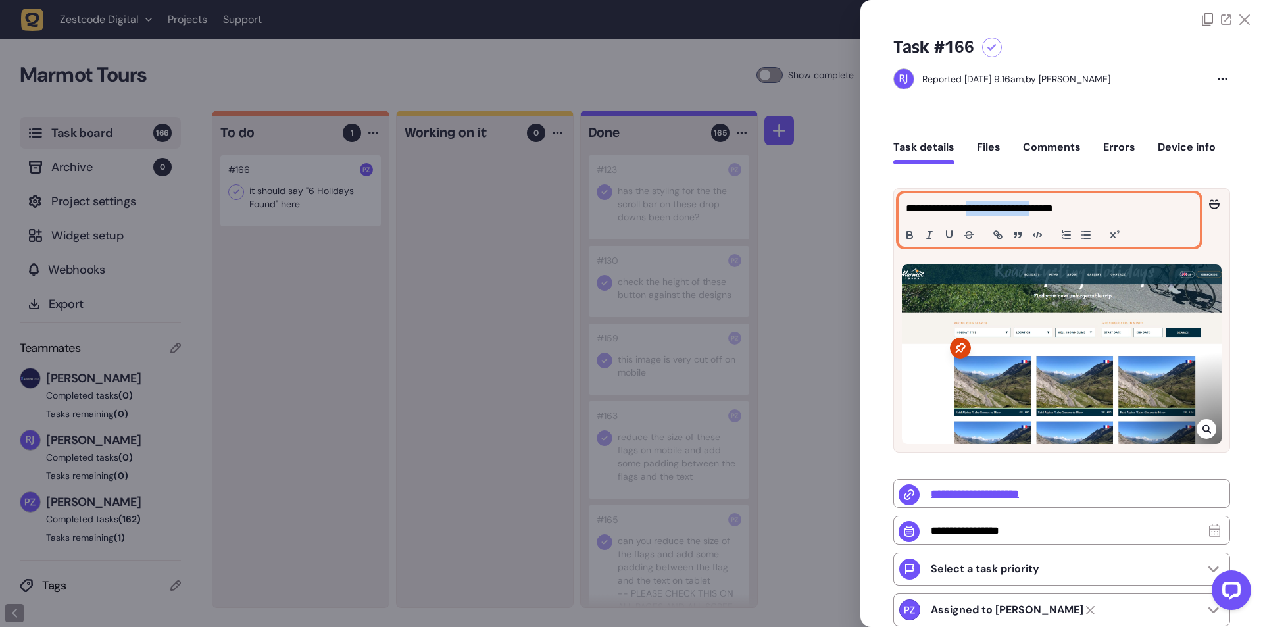
drag, startPoint x: 973, startPoint y: 205, endPoint x: 1055, endPoint y: 207, distance: 82.3
click at [1055, 207] on p "**********" at bounding box center [1048, 209] width 284 height 16
copy p "**********"
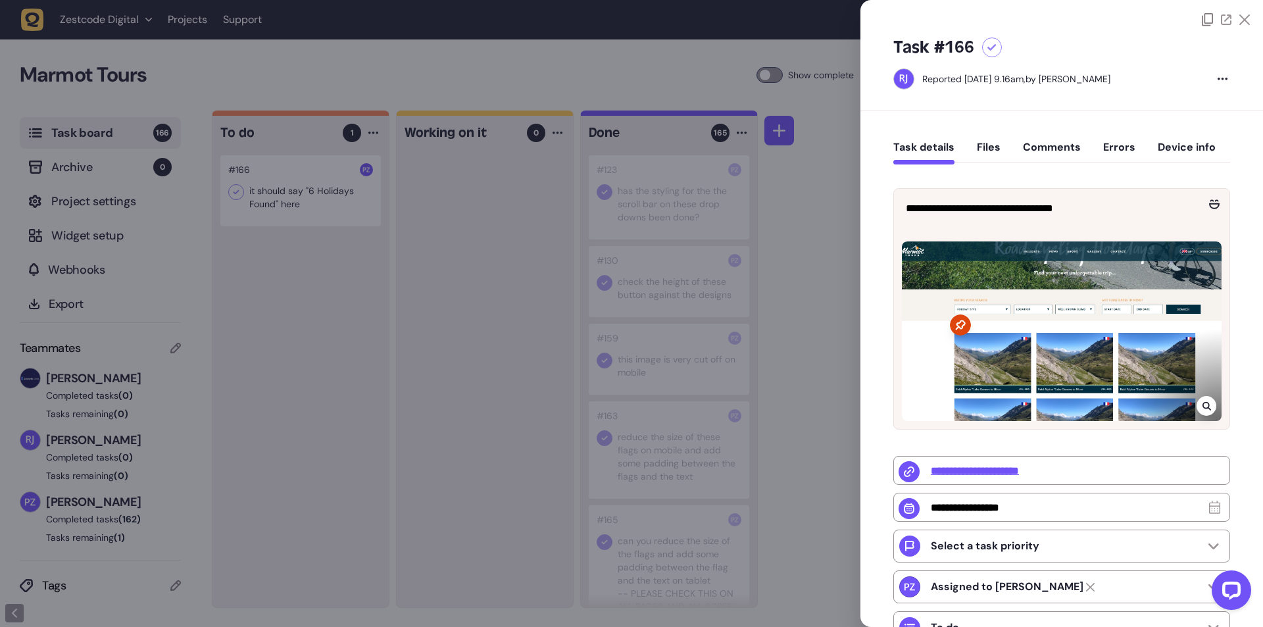
drag, startPoint x: 269, startPoint y: 270, endPoint x: 241, endPoint y: 213, distance: 63.6
click at [266, 265] on div at bounding box center [631, 313] width 1263 height 627
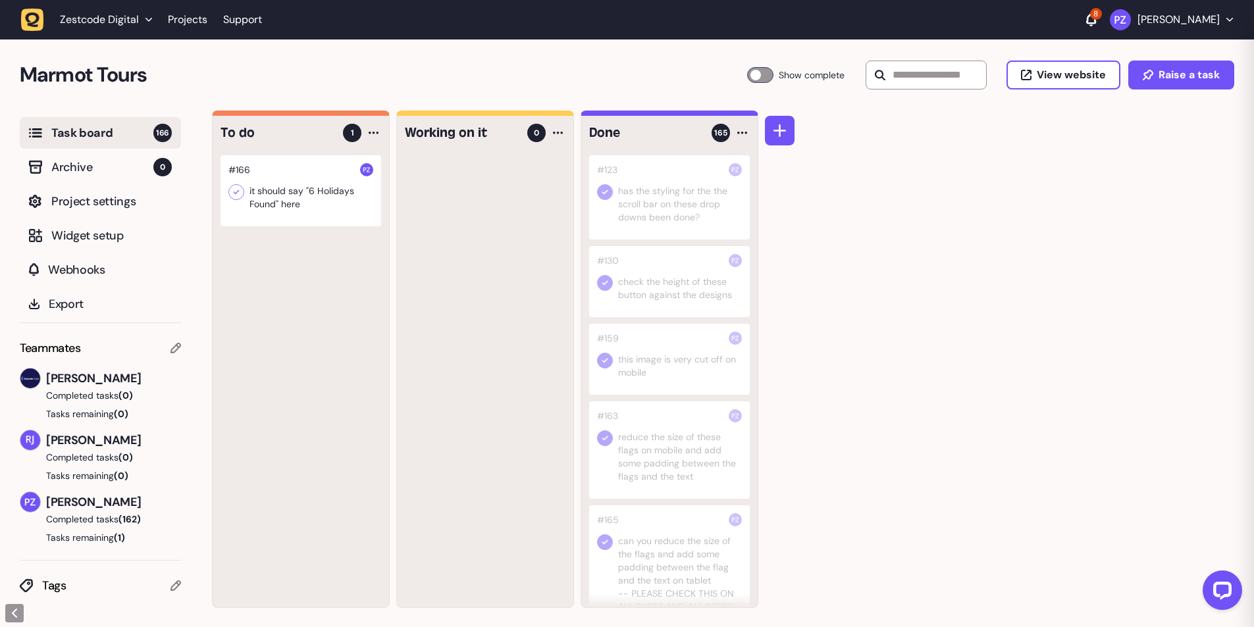
click at [239, 193] on icon at bounding box center [236, 192] width 13 height 13
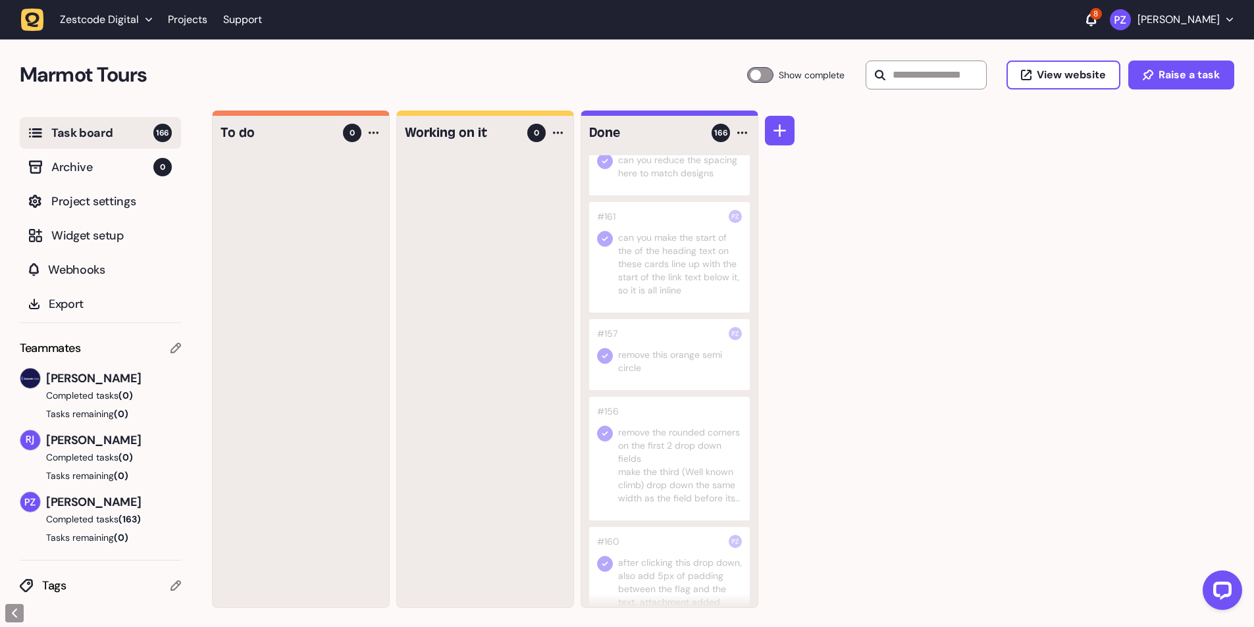
scroll to position [855, 0]
